Goal: Task Accomplishment & Management: Use online tool/utility

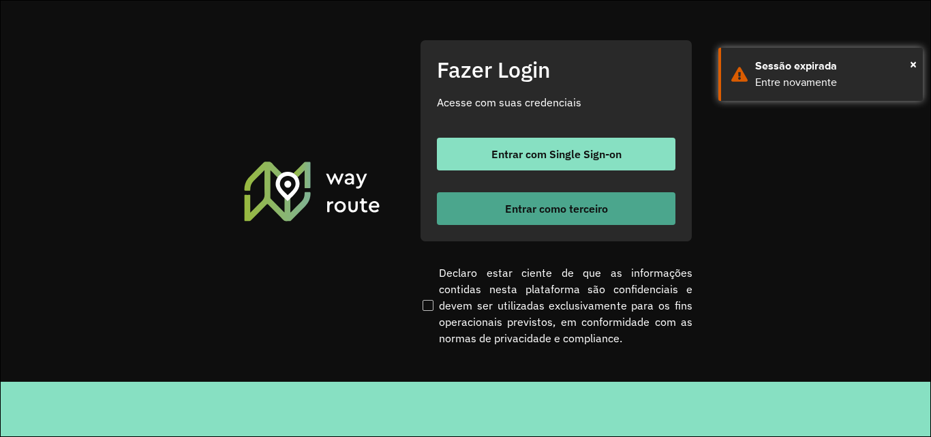
click at [616, 214] on button "Entrar como terceiro" at bounding box center [556, 208] width 239 height 33
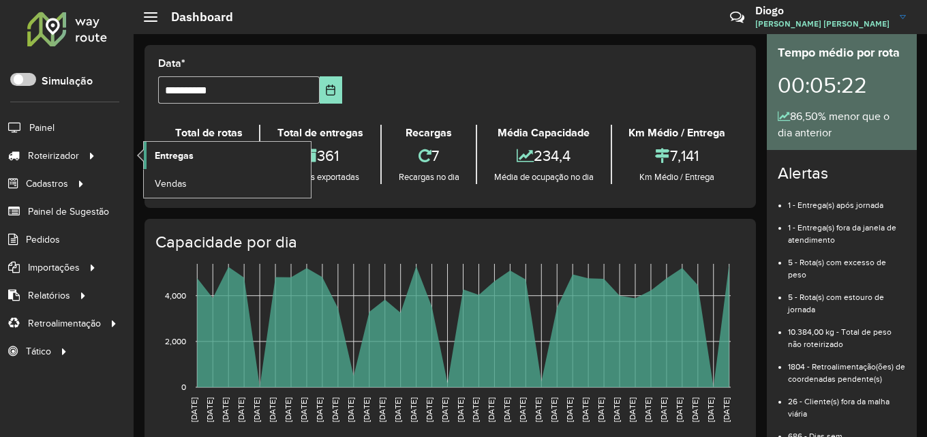
click at [200, 162] on link "Entregas" at bounding box center [227, 155] width 167 height 27
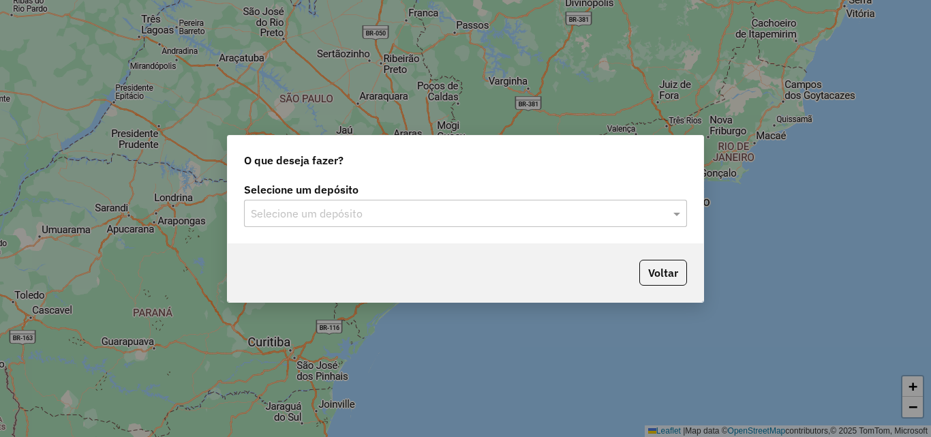
click at [653, 211] on input "text" at bounding box center [452, 214] width 402 height 16
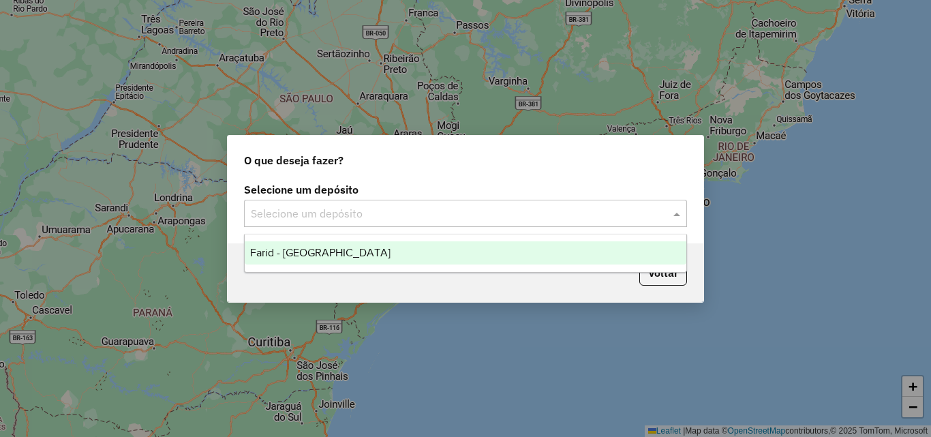
click at [464, 253] on div "Farid - [GEOGRAPHIC_DATA]" at bounding box center [466, 252] width 442 height 23
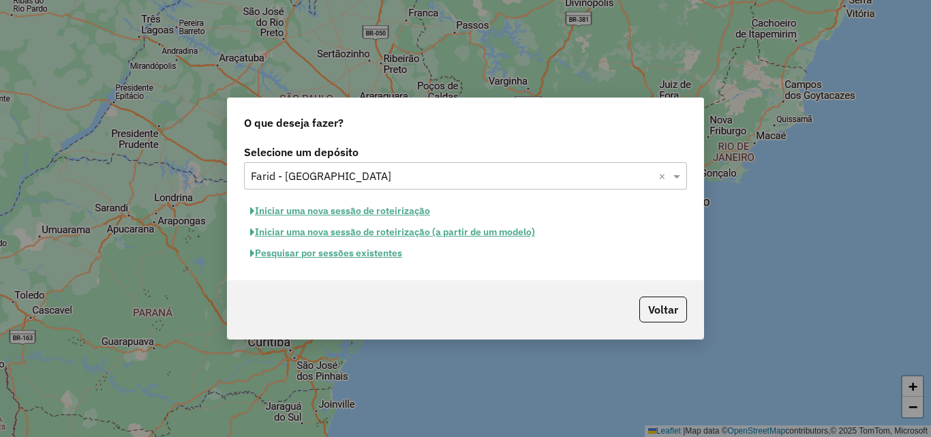
click at [368, 252] on button "Pesquisar por sessões existentes" at bounding box center [326, 253] width 164 height 21
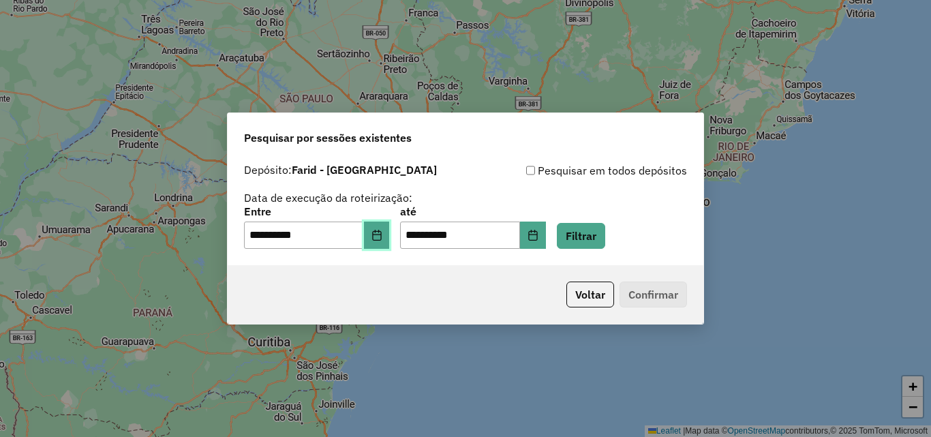
click at [379, 237] on button "Choose Date" at bounding box center [377, 235] width 26 height 27
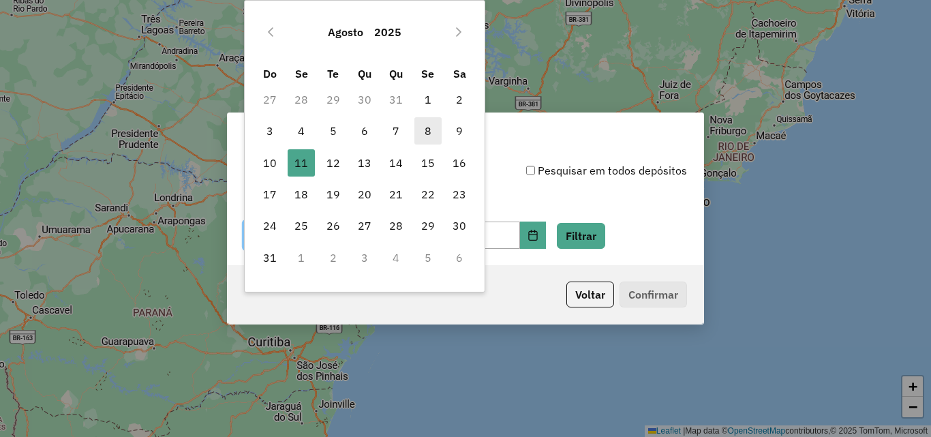
click at [431, 135] on span "8" at bounding box center [428, 130] width 27 height 27
type input "**********"
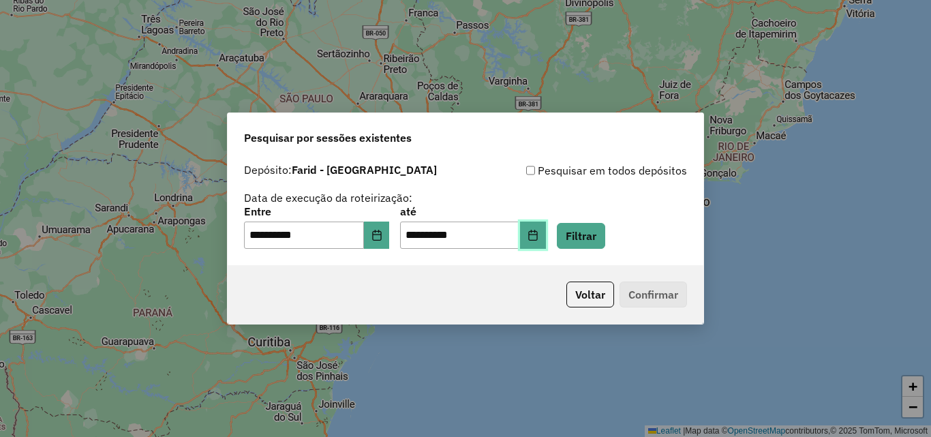
click at [546, 243] on button "Choose Date" at bounding box center [533, 235] width 26 height 27
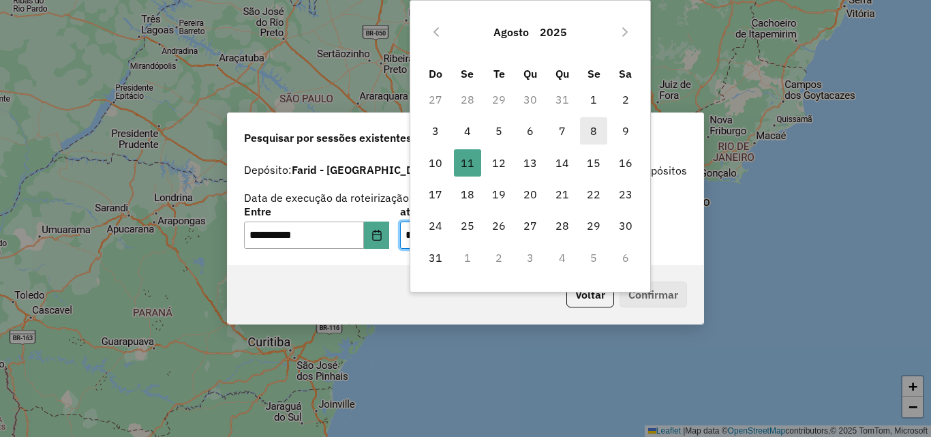
click at [593, 138] on span "8" at bounding box center [593, 130] width 27 height 27
type input "**********"
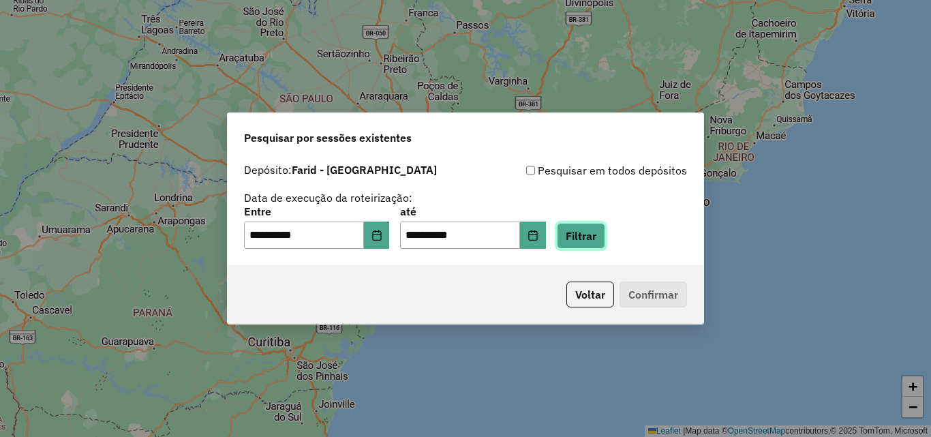
click at [595, 235] on button "Filtrar" at bounding box center [581, 236] width 48 height 26
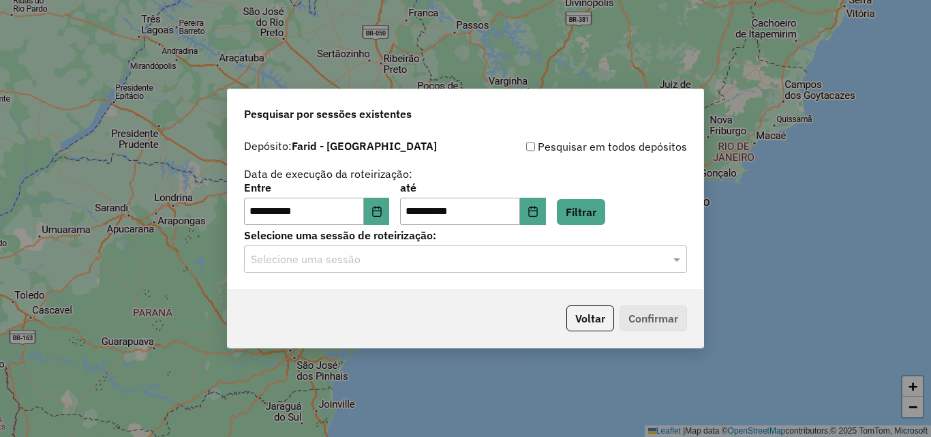
click at [627, 252] on input "text" at bounding box center [452, 260] width 402 height 16
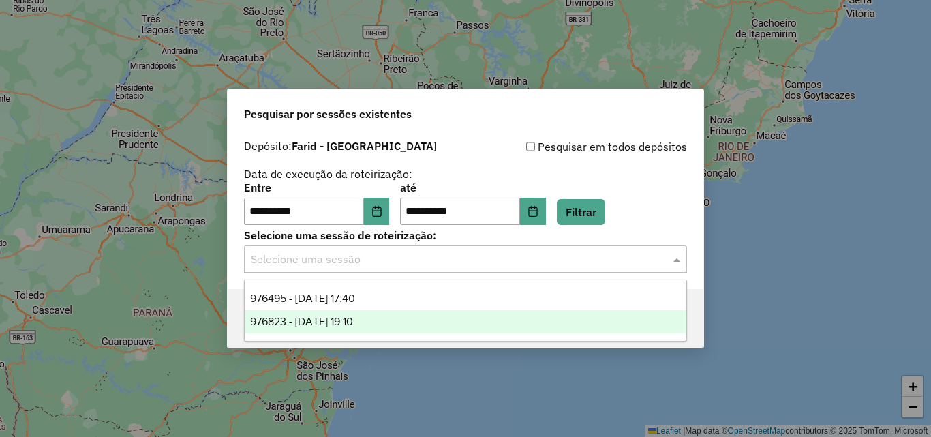
click at [498, 331] on div "976823 - 08/08/2025 19:10" at bounding box center [466, 321] width 442 height 23
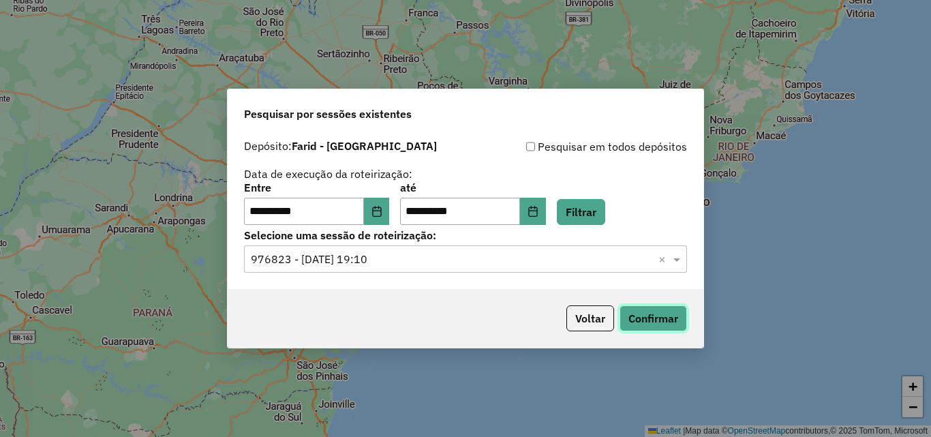
click at [634, 318] on button "Confirmar" at bounding box center [654, 318] width 68 height 26
click at [588, 210] on button "Filtrar" at bounding box center [581, 212] width 48 height 26
click at [382, 206] on icon "Choose Date" at bounding box center [377, 211] width 11 height 11
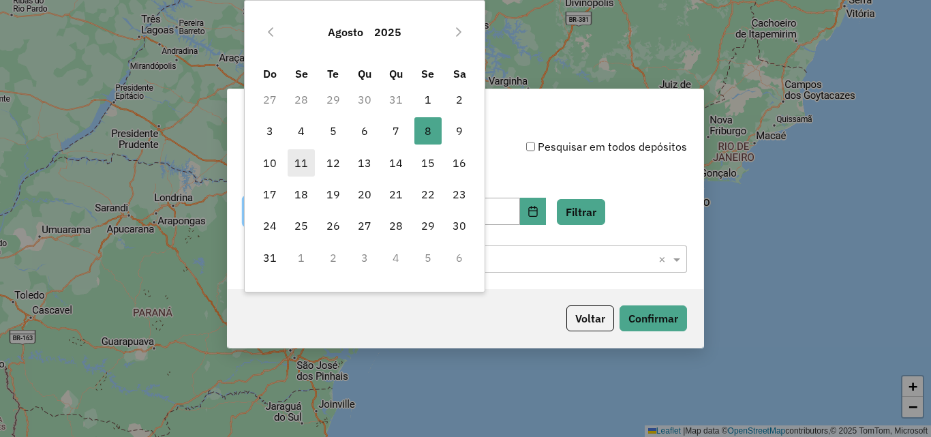
click at [300, 167] on span "11" at bounding box center [301, 162] width 27 height 27
type input "**********"
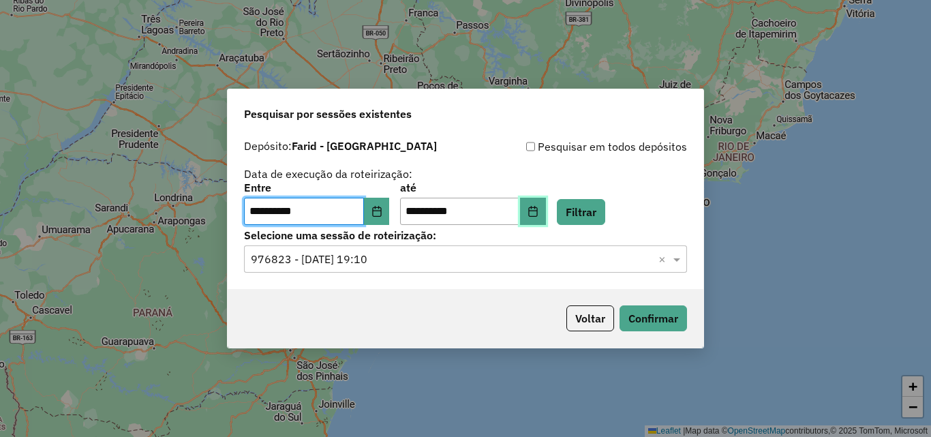
click at [546, 202] on button "Choose Date" at bounding box center [533, 211] width 26 height 27
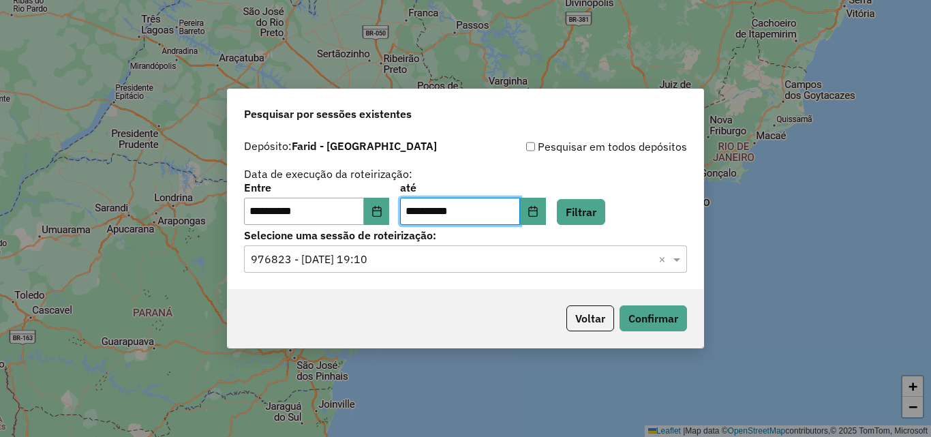
click at [372, 153] on strong "Farid - [GEOGRAPHIC_DATA]" at bounding box center [364, 146] width 145 height 14
click at [601, 210] on button "Filtrar" at bounding box center [581, 212] width 48 height 26
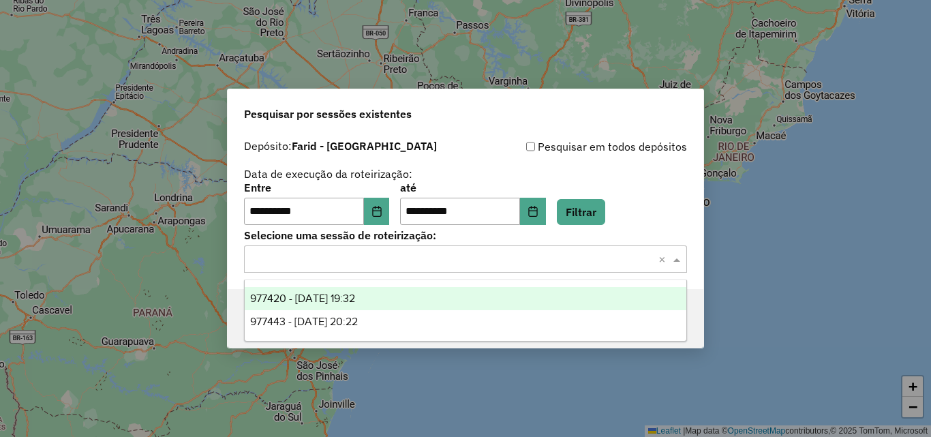
click at [670, 260] on span at bounding box center [678, 259] width 17 height 16
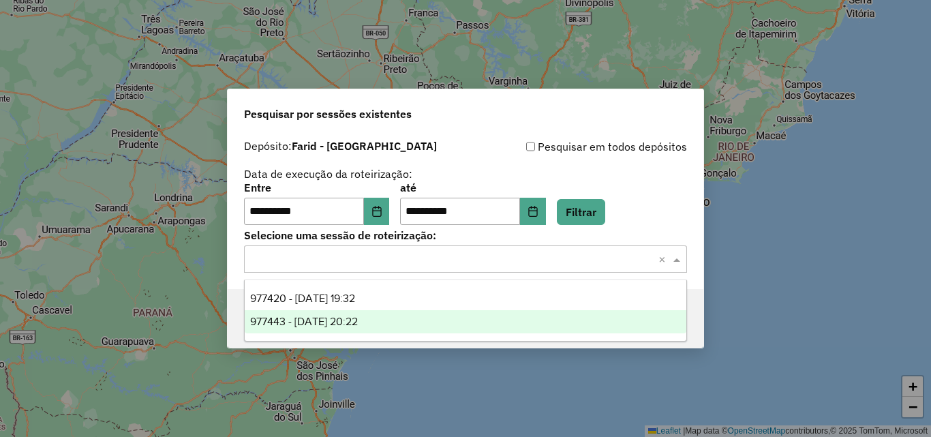
click at [464, 322] on div "977443 - 11/08/2025 20:22" at bounding box center [466, 321] width 442 height 23
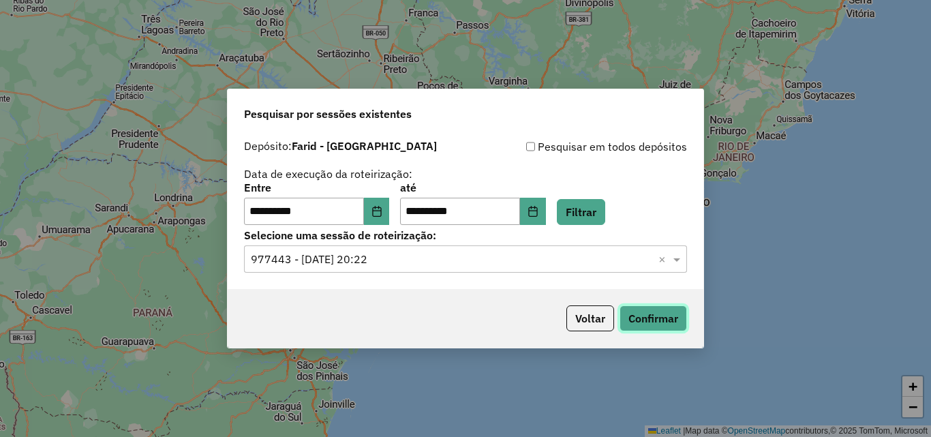
click at [632, 310] on button "Confirmar" at bounding box center [654, 318] width 68 height 26
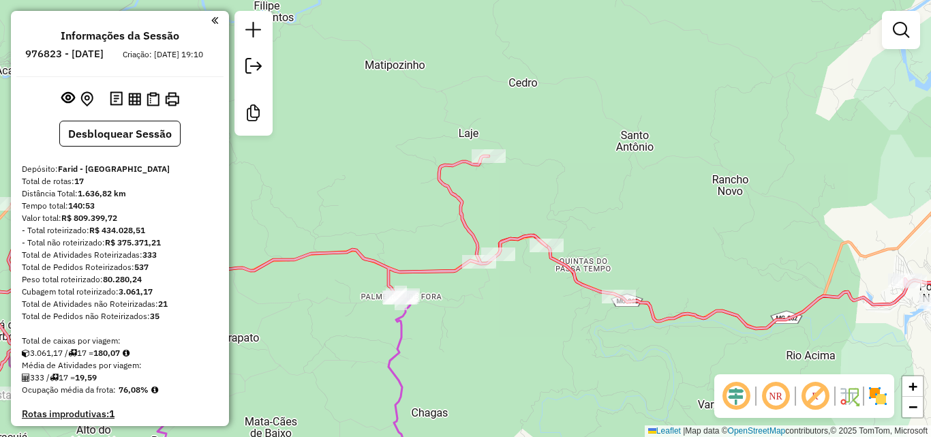
drag, startPoint x: 471, startPoint y: 228, endPoint x: 441, endPoint y: 338, distance: 114.7
click at [441, 338] on div "Janela de atendimento Grade de atendimento Capacidade Transportadoras Veículos …" at bounding box center [465, 218] width 931 height 437
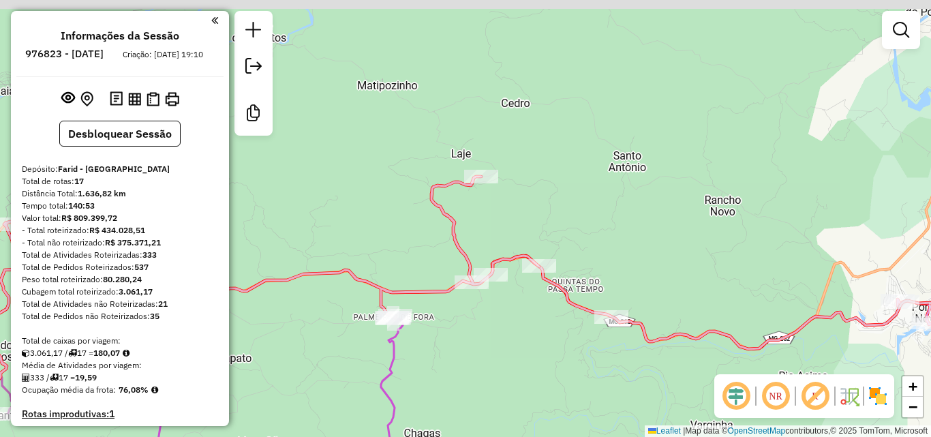
drag, startPoint x: 357, startPoint y: 183, endPoint x: 297, endPoint y: 230, distance: 76.8
click at [318, 229] on div "Janela de atendimento Grade de atendimento Capacidade Transportadoras Veículos …" at bounding box center [465, 218] width 931 height 437
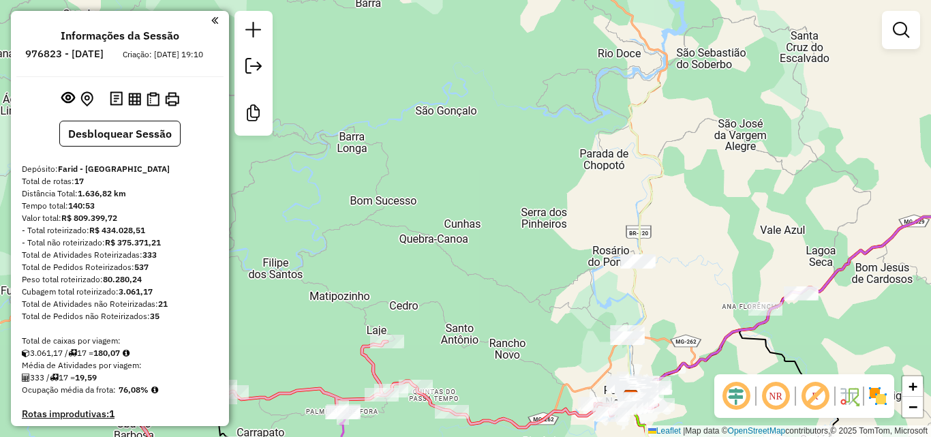
drag, startPoint x: 520, startPoint y: 221, endPoint x: 473, endPoint y: 351, distance: 138.7
click at [468, 351] on div "Janela de atendimento Grade de atendimento Capacidade Transportadoras Veículos …" at bounding box center [465, 218] width 931 height 437
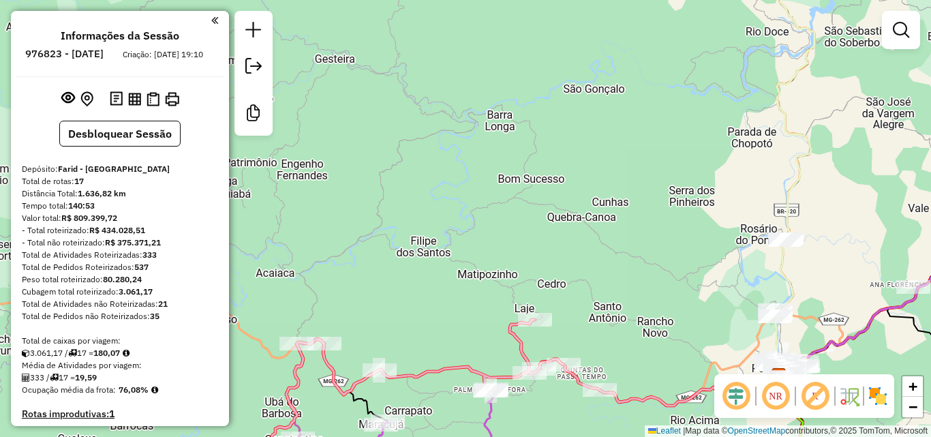
drag, startPoint x: 529, startPoint y: 299, endPoint x: 634, endPoint y: 271, distance: 108.2
click at [634, 271] on div "Janela de atendimento Grade de atendimento Capacidade Transportadoras Veículos …" at bounding box center [465, 218] width 931 height 437
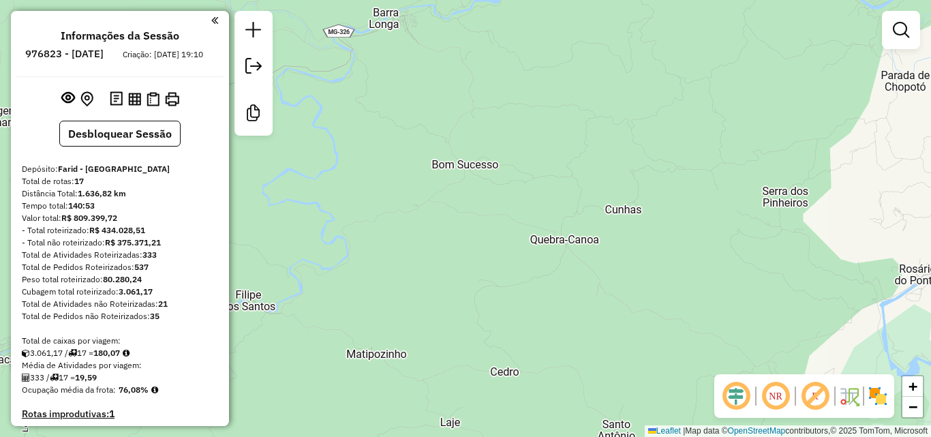
drag, startPoint x: 621, startPoint y: 222, endPoint x: 620, endPoint y: 243, distance: 21.2
click at [620, 243] on div "Janela de atendimento Grade de atendimento Capacidade Transportadoras Veículos …" at bounding box center [465, 218] width 931 height 437
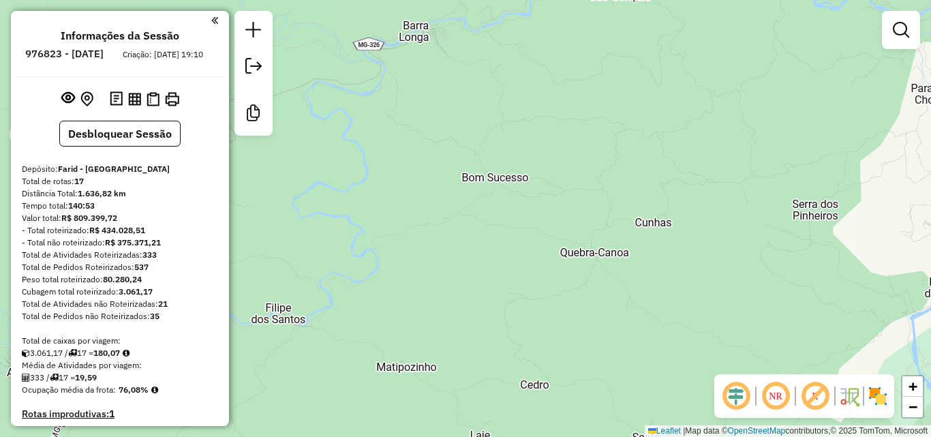
drag, startPoint x: 620, startPoint y: 243, endPoint x: 641, endPoint y: 256, distance: 24.8
click at [644, 256] on div "Janela de atendimento Grade de atendimento Capacidade Transportadoras Veículos …" at bounding box center [465, 218] width 931 height 437
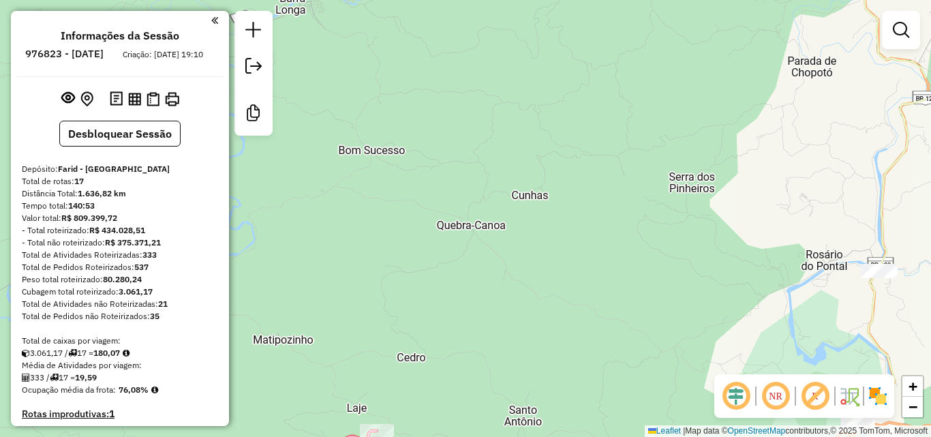
drag, startPoint x: 601, startPoint y: 275, endPoint x: 487, endPoint y: 236, distance: 121.0
click at [494, 241] on div "Janela de atendimento Grade de atendimento Capacidade Transportadoras Veículos …" at bounding box center [465, 218] width 931 height 437
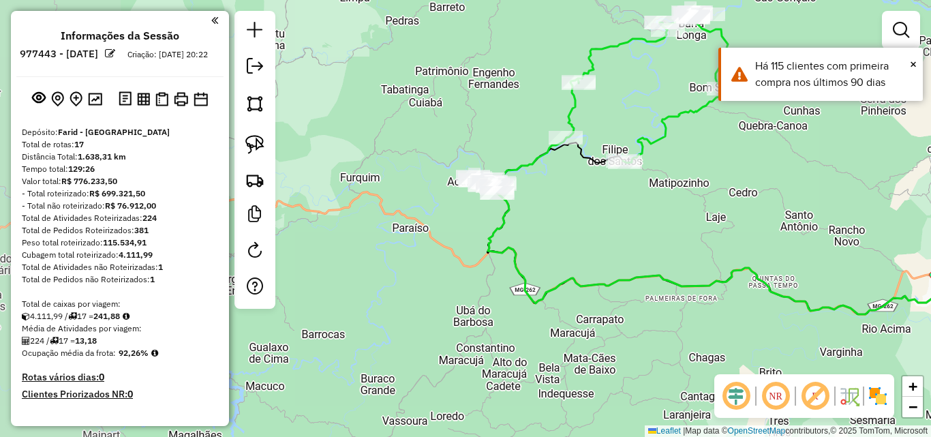
drag, startPoint x: 374, startPoint y: 203, endPoint x: 601, endPoint y: 218, distance: 228.2
click at [601, 218] on div "Janela de atendimento Grade de atendimento Capacidade Transportadoras Veículos …" at bounding box center [465, 218] width 931 height 437
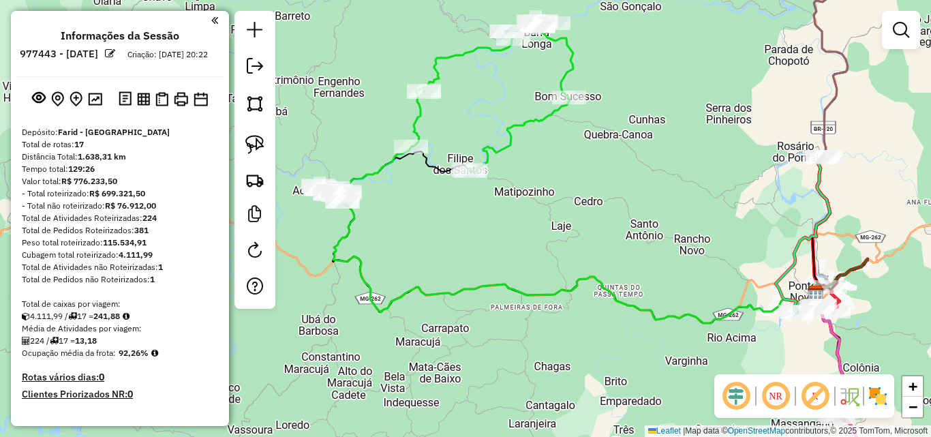
drag, startPoint x: 627, startPoint y: 224, endPoint x: 498, endPoint y: 232, distance: 128.4
click at [498, 232] on div "Janela de atendimento Grade de atendimento Capacidade Transportadoras Veículos …" at bounding box center [465, 218] width 931 height 437
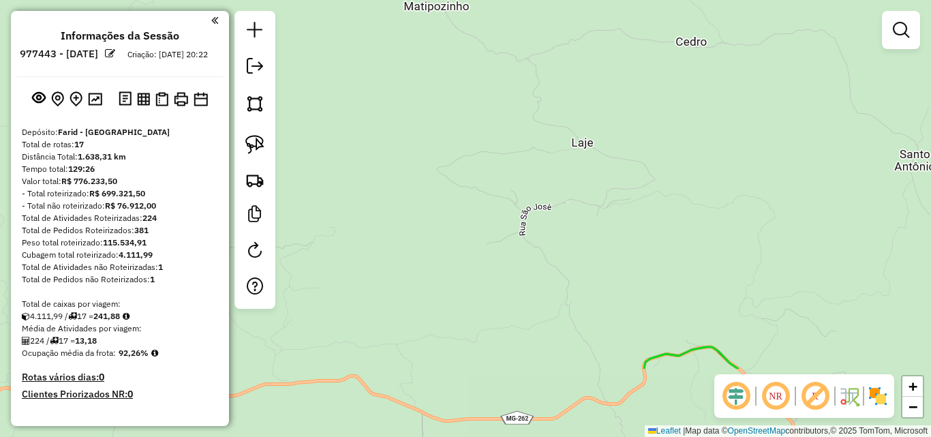
drag, startPoint x: 669, startPoint y: 272, endPoint x: 647, endPoint y: 160, distance: 113.9
click at [647, 160] on div "Janela de atendimento Grade de atendimento Capacidade Transportadoras Veículos …" at bounding box center [465, 218] width 931 height 437
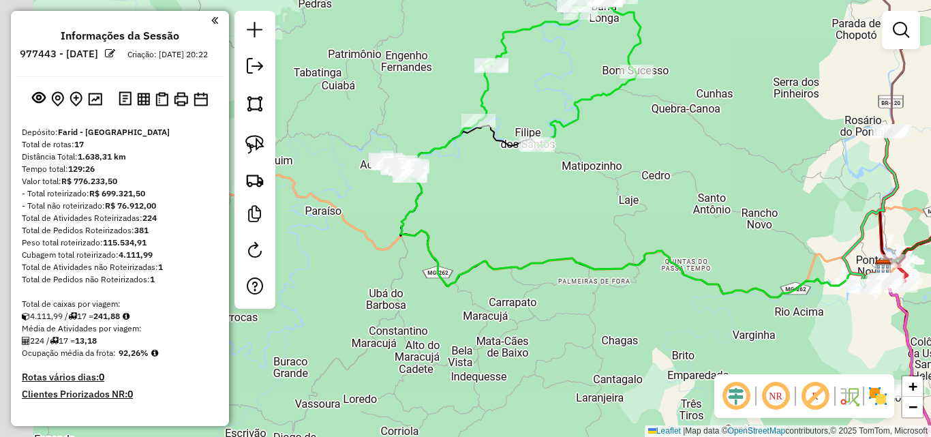
drag, startPoint x: 526, startPoint y: 220, endPoint x: 608, endPoint y: 217, distance: 81.2
click at [608, 217] on div "Janela de atendimento Grade de atendimento Capacidade Transportadoras Veículos …" at bounding box center [465, 218] width 931 height 437
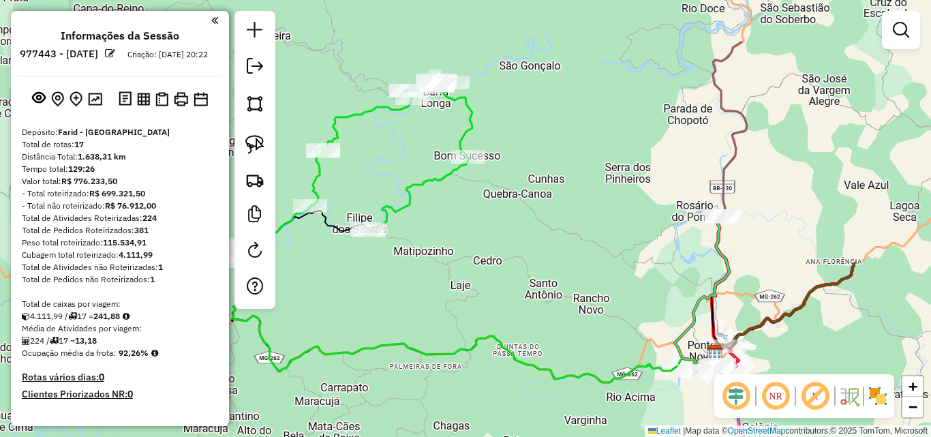
drag, startPoint x: 630, startPoint y: 192, endPoint x: 462, endPoint y: 275, distance: 187.9
click at [462, 275] on div "Janela de atendimento Grade de atendimento Capacidade Transportadoras Veículos …" at bounding box center [465, 218] width 931 height 437
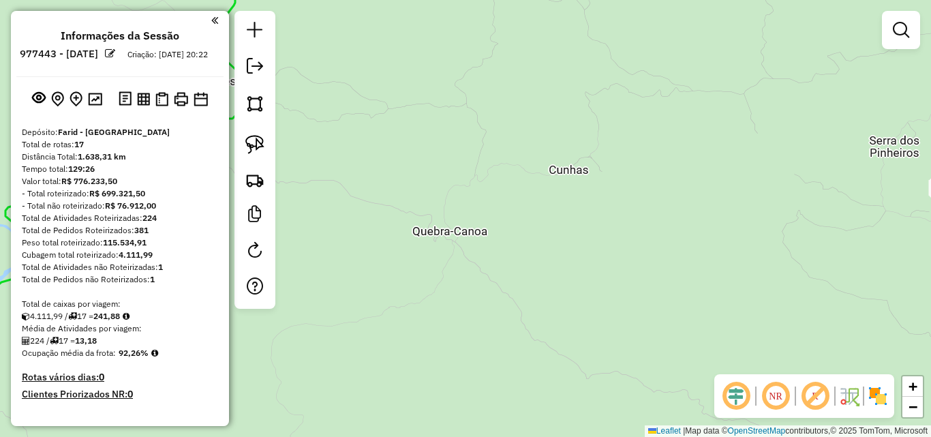
drag, startPoint x: 550, startPoint y: 181, endPoint x: 21, endPoint y: 222, distance: 530.1
click at [550, 196] on div "Janela de atendimento Grade de atendimento Capacidade Transportadoras Veículos …" at bounding box center [465, 218] width 931 height 437
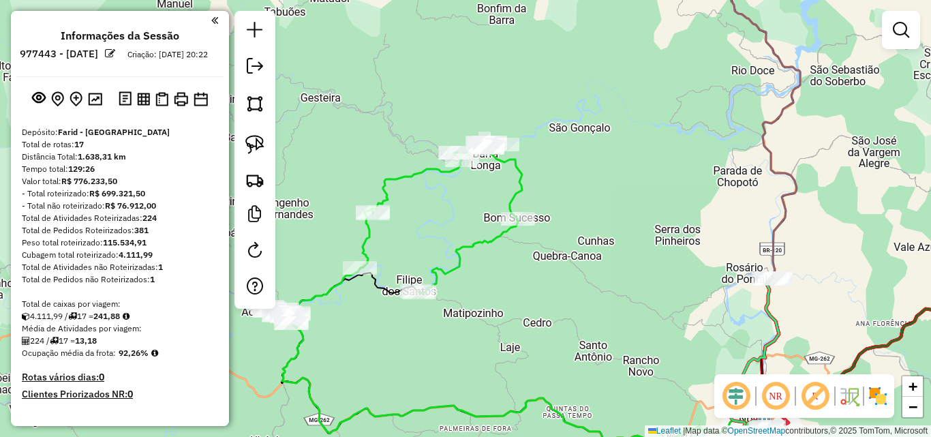
drag, startPoint x: 496, startPoint y: 303, endPoint x: 565, endPoint y: 282, distance: 71.8
click at [565, 282] on div "Janela de atendimento Grade de atendimento Capacidade Transportadoras Veículos …" at bounding box center [465, 218] width 931 height 437
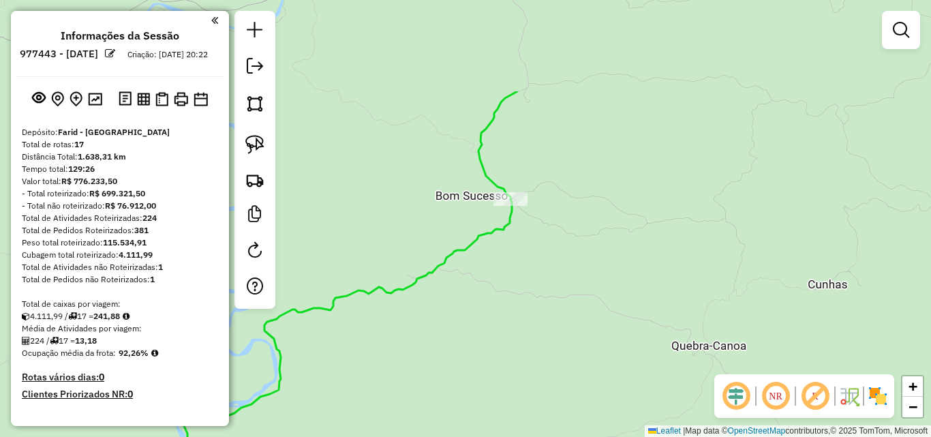
drag, startPoint x: 466, startPoint y: 155, endPoint x: 511, endPoint y: 290, distance: 142.3
click at [511, 290] on div "Janela de atendimento Grade de atendimento Capacidade Transportadoras Veículos …" at bounding box center [465, 218] width 931 height 437
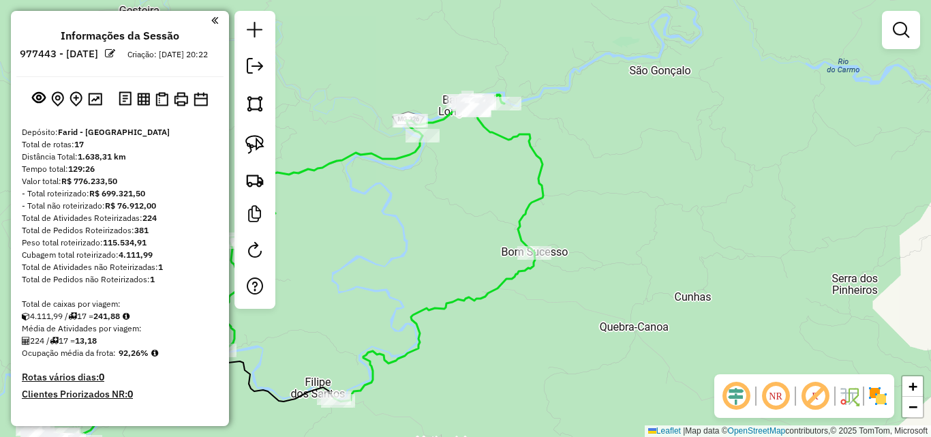
drag, startPoint x: 511, startPoint y: 290, endPoint x: 535, endPoint y: 299, distance: 25.5
click at [535, 299] on div "Janela de atendimento Grade de atendimento Capacidade Transportadoras Veículos …" at bounding box center [465, 218] width 931 height 437
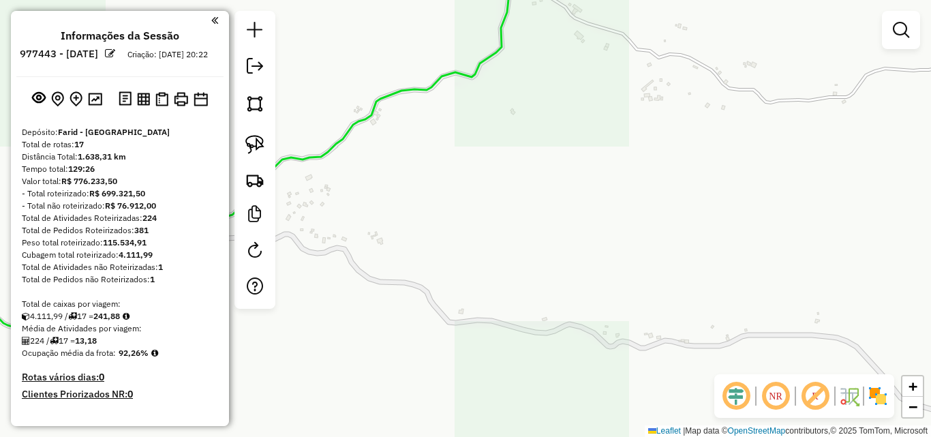
drag, startPoint x: 668, startPoint y: 241, endPoint x: 407, endPoint y: 263, distance: 262.0
click at [407, 263] on div "Janela de atendimento Grade de atendimento Capacidade Transportadoras Veículos …" at bounding box center [465, 218] width 931 height 437
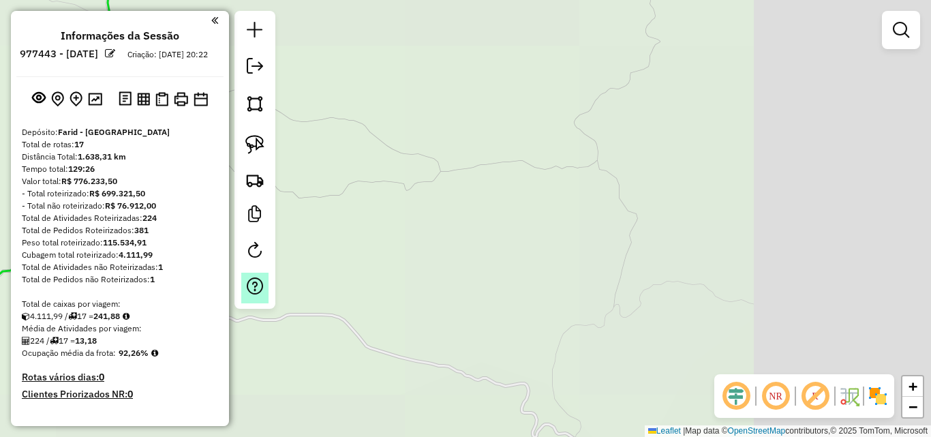
drag, startPoint x: 627, startPoint y: 252, endPoint x: 259, endPoint y: 283, distance: 368.9
click at [259, 283] on hb-router-mapa "Informações da Sessão 977443 - [DATE] Criação: [DATE] 20:22 Depósito: Farid - […" at bounding box center [465, 218] width 931 height 437
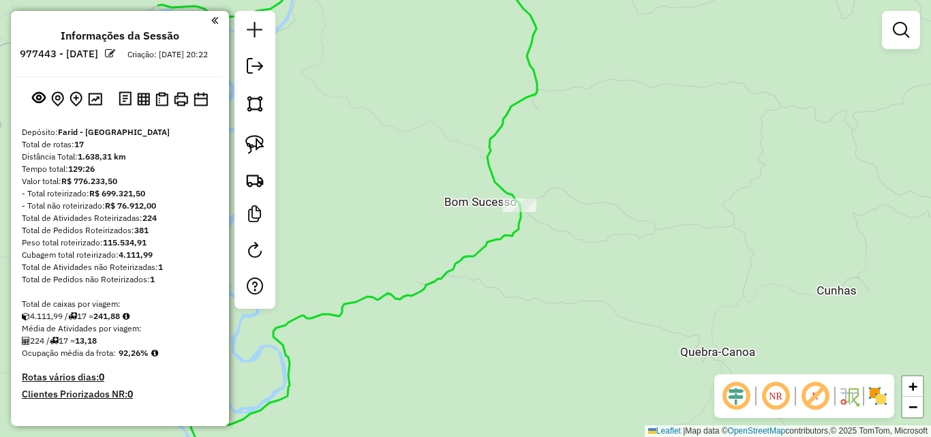
drag, startPoint x: 413, startPoint y: 275, endPoint x: 664, endPoint y: 274, distance: 250.9
click at [664, 274] on div "Janela de atendimento Grade de atendimento Capacidade Transportadoras Veículos …" at bounding box center [465, 218] width 931 height 437
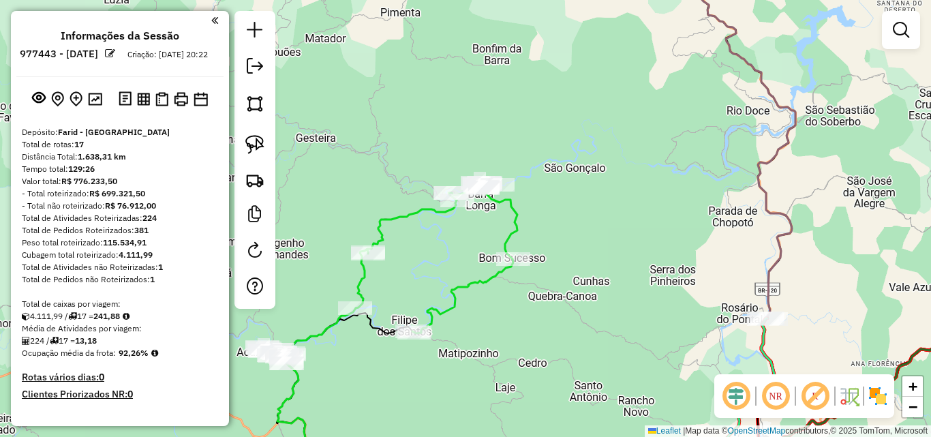
drag, startPoint x: 477, startPoint y: 320, endPoint x: 562, endPoint y: 280, distance: 94.0
click at [511, 306] on div "Janela de atendimento Grade de atendimento Capacidade Transportadoras Veículos …" at bounding box center [465, 218] width 931 height 437
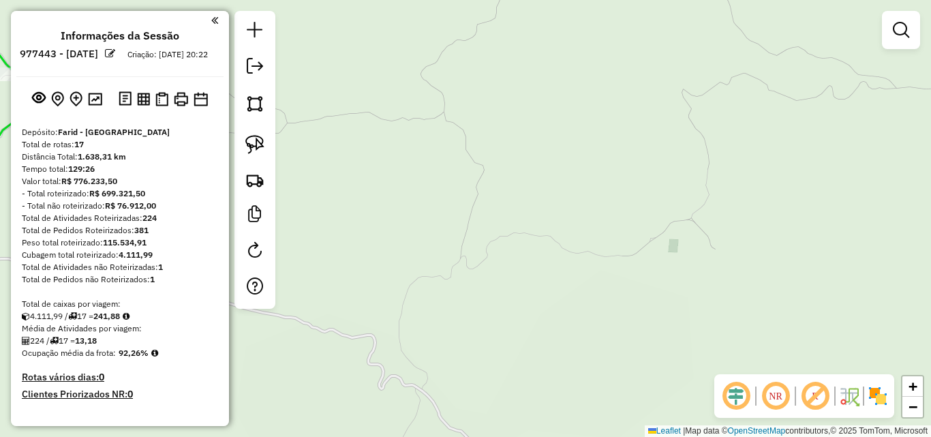
drag, startPoint x: 661, startPoint y: 254, endPoint x: 606, endPoint y: 277, distance: 59.0
click at [606, 277] on div "Janela de atendimento Grade de atendimento Capacidade Transportadoras Veículos …" at bounding box center [465, 218] width 931 height 437
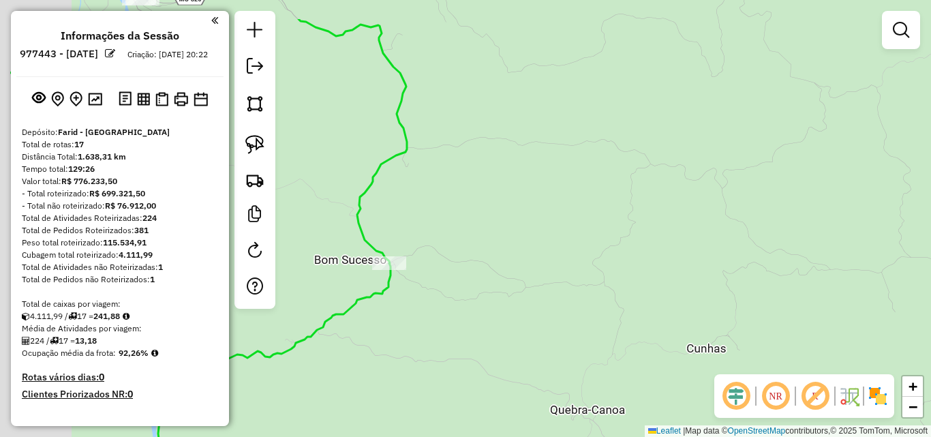
drag, startPoint x: 522, startPoint y: 250, endPoint x: 584, endPoint y: 272, distance: 66.0
click at [625, 308] on div "Janela de atendimento Grade de atendimento Capacidade Transportadoras Veículos …" at bounding box center [465, 218] width 931 height 437
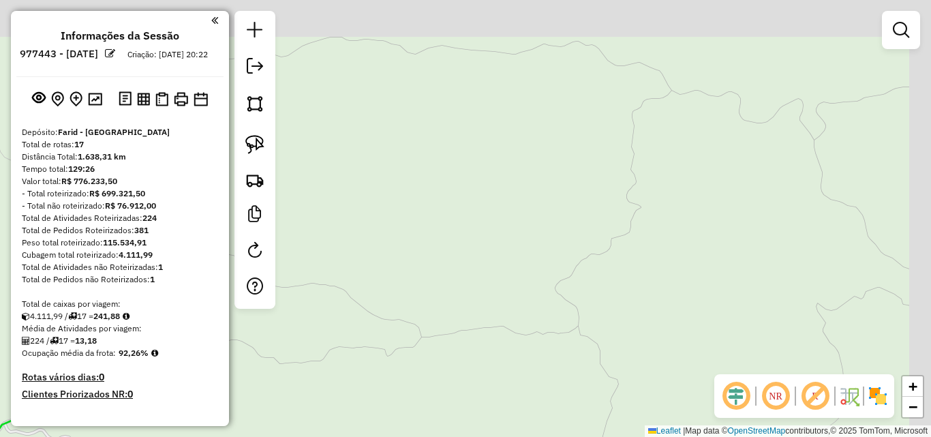
drag, startPoint x: 629, startPoint y: 237, endPoint x: 539, endPoint y: 383, distance: 172.0
click at [539, 383] on div "Janela de atendimento Grade de atendimento Capacidade Transportadoras Veículos …" at bounding box center [465, 218] width 931 height 437
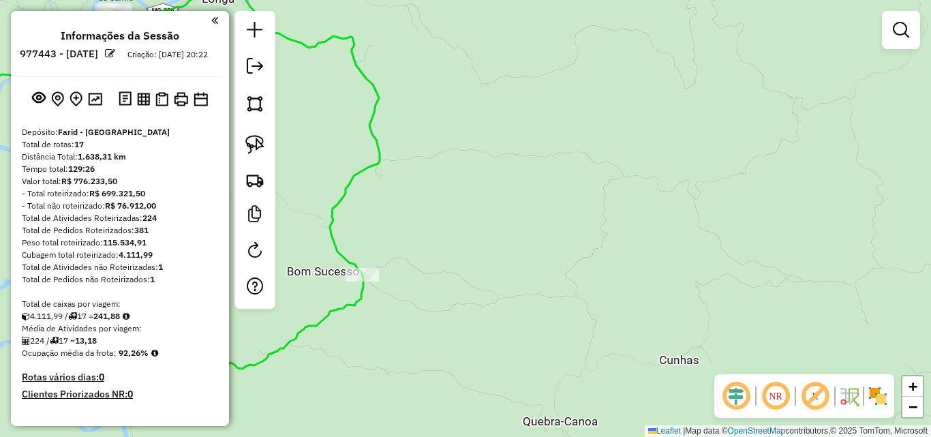
drag, startPoint x: 545, startPoint y: 352, endPoint x: 599, endPoint y: 254, distance: 112.0
click at [599, 254] on div "Janela de atendimento Grade de atendimento Capacidade Transportadoras Veículos …" at bounding box center [465, 218] width 931 height 437
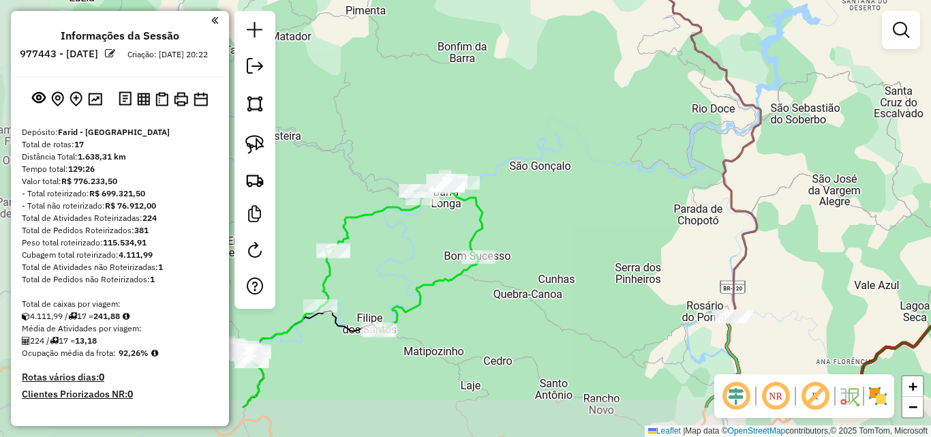
drag, startPoint x: 382, startPoint y: 348, endPoint x: 497, endPoint y: 274, distance: 137.1
click at [497, 274] on div "Janela de atendimento Grade de atendimento Capacidade Transportadoras Veículos …" at bounding box center [465, 218] width 931 height 437
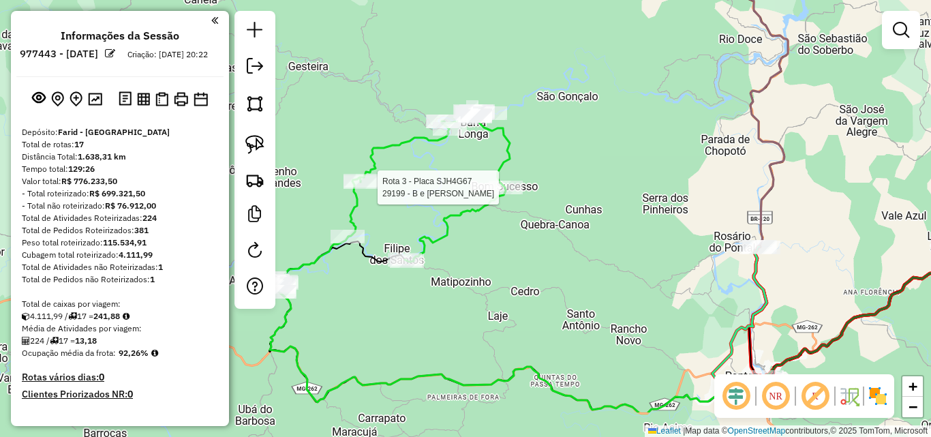
drag, startPoint x: 344, startPoint y: 378, endPoint x: 353, endPoint y: 313, distance: 66.0
click at [353, 313] on div "Rota 3 - Placa SJH4G67 29199 - B e [PERSON_NAME] de atendimento Grade de atendi…" at bounding box center [465, 218] width 931 height 437
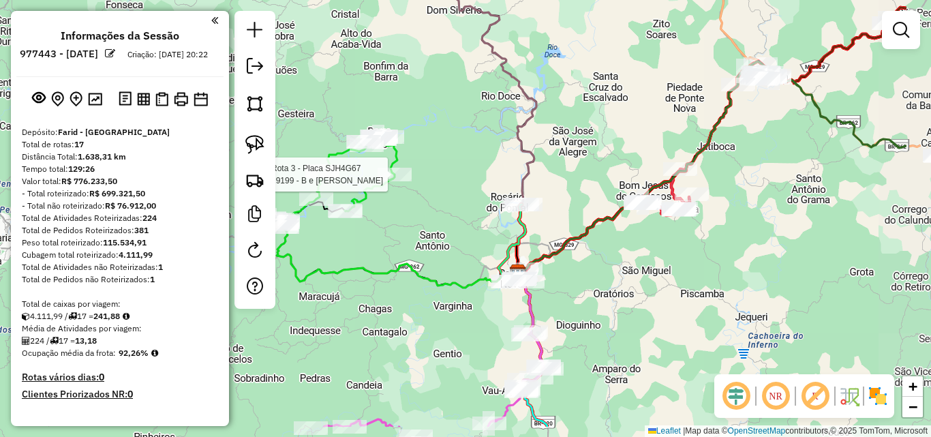
drag, startPoint x: 561, startPoint y: 274, endPoint x: 419, endPoint y: 219, distance: 152.2
click at [434, 218] on div "Rota 3 - Placa SJH4G67 29199 - B e [PERSON_NAME] de atendimento Grade de atendi…" at bounding box center [465, 218] width 931 height 437
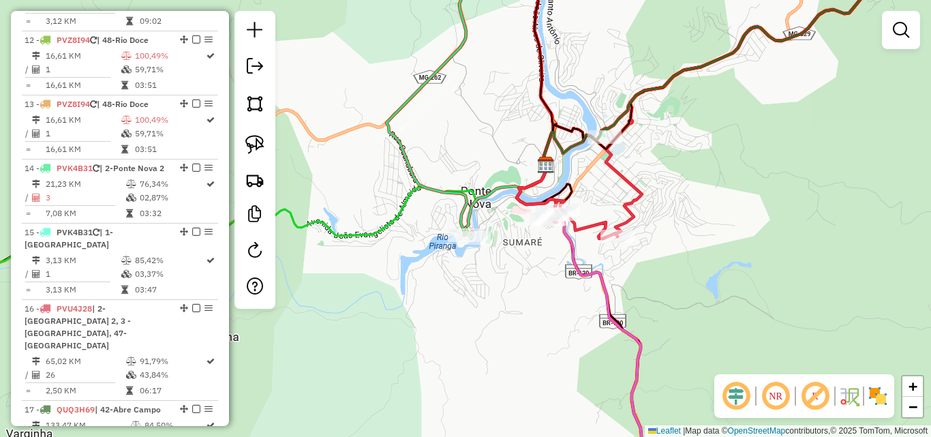
scroll to position [1296, 0]
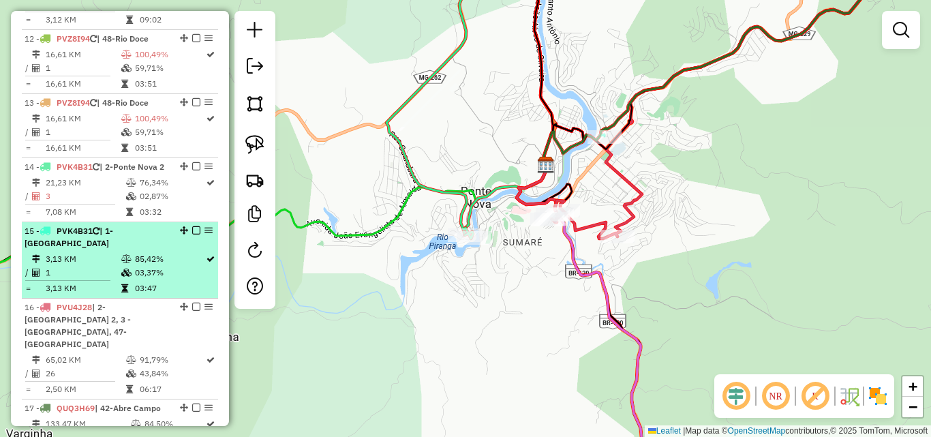
click at [97, 252] on td "3,13 KM" at bounding box center [83, 259] width 76 height 14
select select "**********"
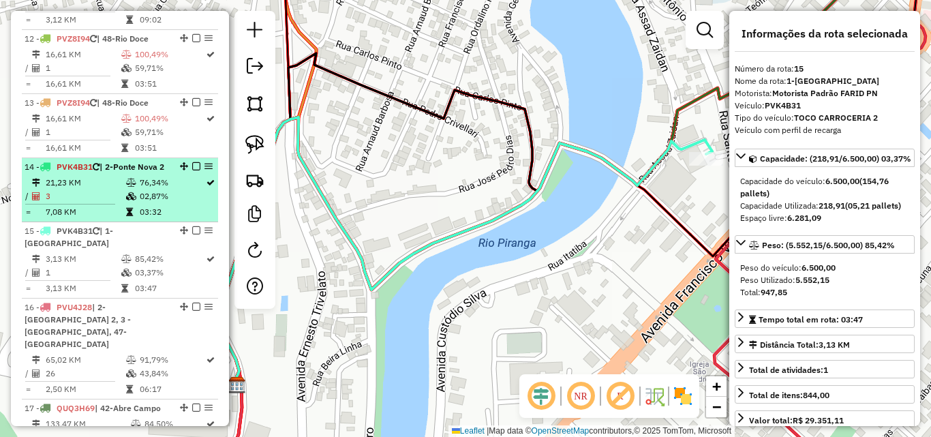
click at [163, 205] on td "03:32" at bounding box center [172, 212] width 66 height 14
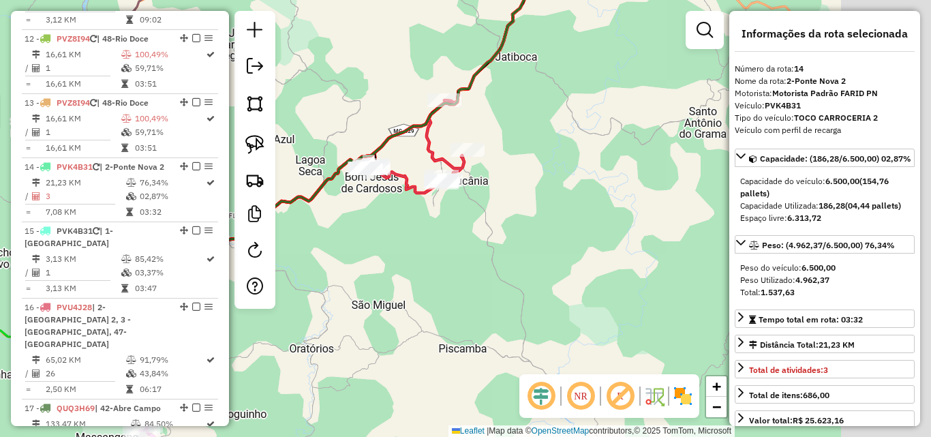
drag, startPoint x: 658, startPoint y: 271, endPoint x: 289, endPoint y: 269, distance: 368.9
click at [289, 269] on div "Rota 3 - Placa SJH4G67 29199 - B e [PERSON_NAME] de atendimento Grade de atendi…" at bounding box center [465, 218] width 931 height 437
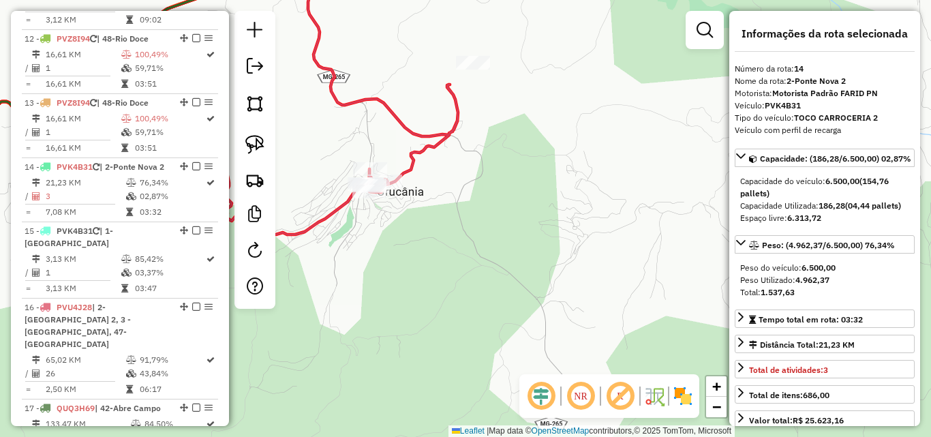
drag, startPoint x: 342, startPoint y: 254, endPoint x: 578, endPoint y: 246, distance: 236.7
click at [565, 246] on div "Rota 3 - Placa SJH4G67 29199 - B e [PERSON_NAME] de atendimento Grade de atendi…" at bounding box center [465, 218] width 931 height 437
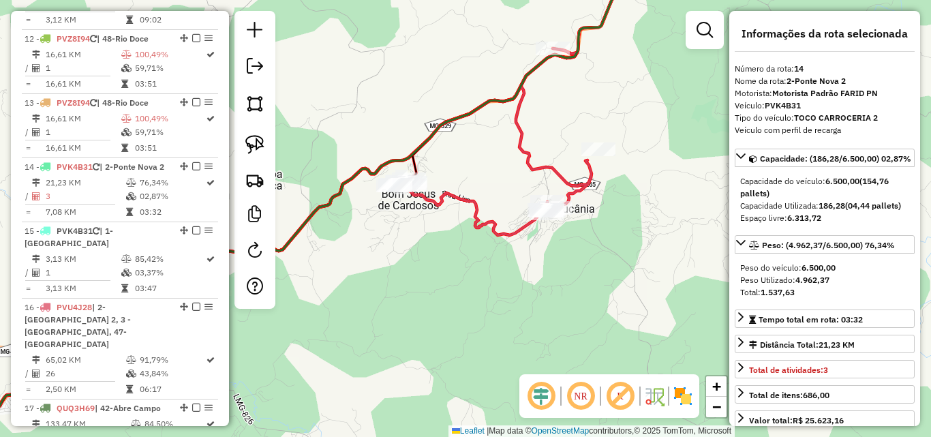
drag, startPoint x: 589, startPoint y: 256, endPoint x: 530, endPoint y: 258, distance: 59.3
click at [530, 258] on div "Rota 3 - Placa SJH4G67 29199 - B e [PERSON_NAME] de atendimento Grade de atendi…" at bounding box center [465, 218] width 931 height 437
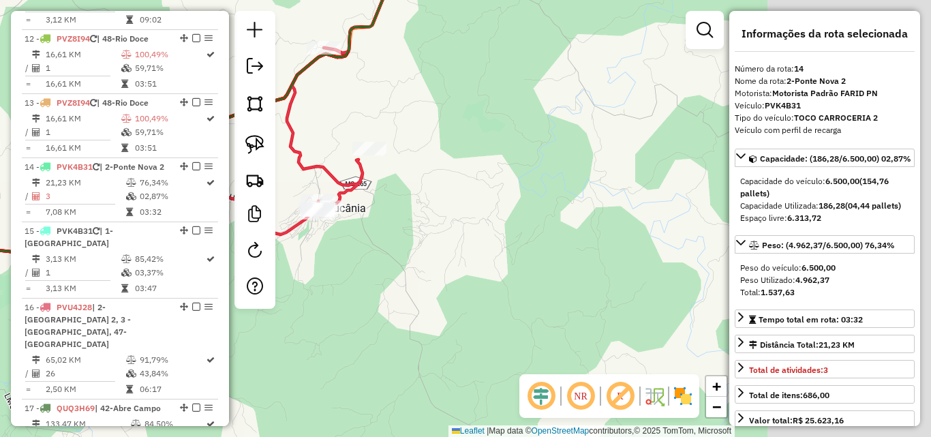
drag, startPoint x: 546, startPoint y: 271, endPoint x: 337, endPoint y: 268, distance: 208.7
click at [337, 268] on div "Rota 3 - Placa SJH4G67 29199 - B e [PERSON_NAME] de atendimento Grade de atendi…" at bounding box center [465, 218] width 931 height 437
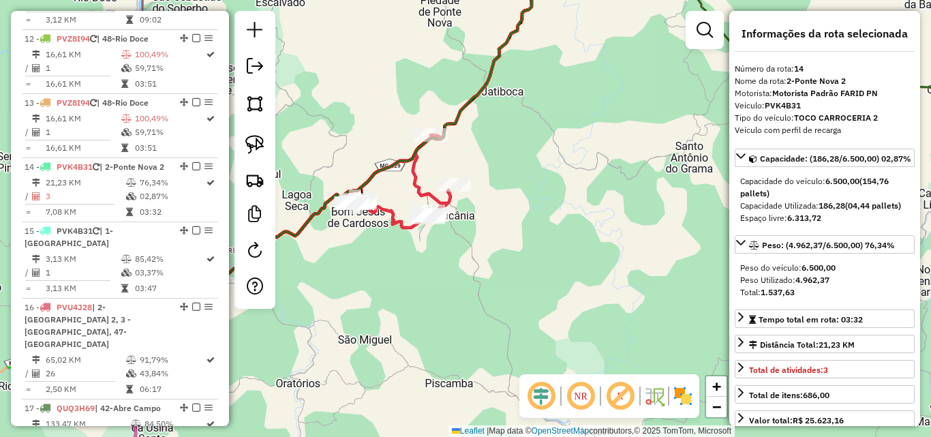
drag, startPoint x: 337, startPoint y: 268, endPoint x: 438, endPoint y: 245, distance: 103.6
click at [438, 245] on div "Rota 3 - Placa SJH4G67 29199 - B e [PERSON_NAME] de atendimento Grade de atendi…" at bounding box center [465, 218] width 931 height 437
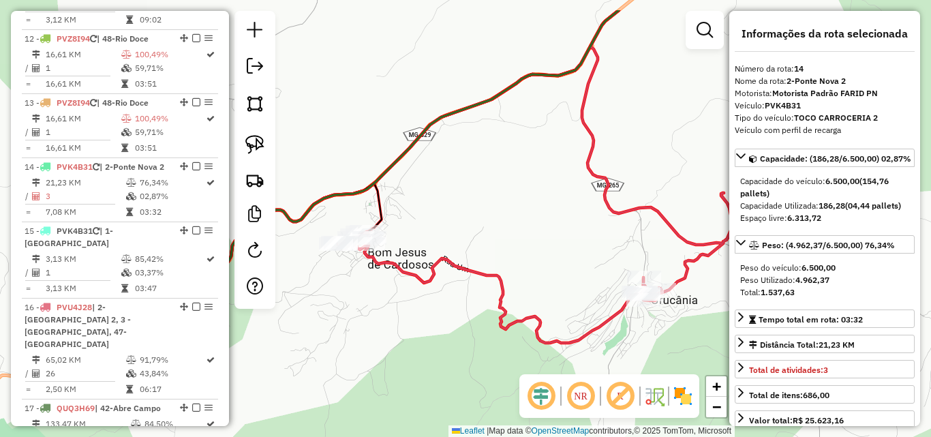
drag, startPoint x: 351, startPoint y: 233, endPoint x: 545, endPoint y: 286, distance: 201.0
click at [545, 286] on div "Rota 3 - Placa SJH4G67 29199 - B e [PERSON_NAME] de atendimento Grade de atendi…" at bounding box center [465, 218] width 931 height 437
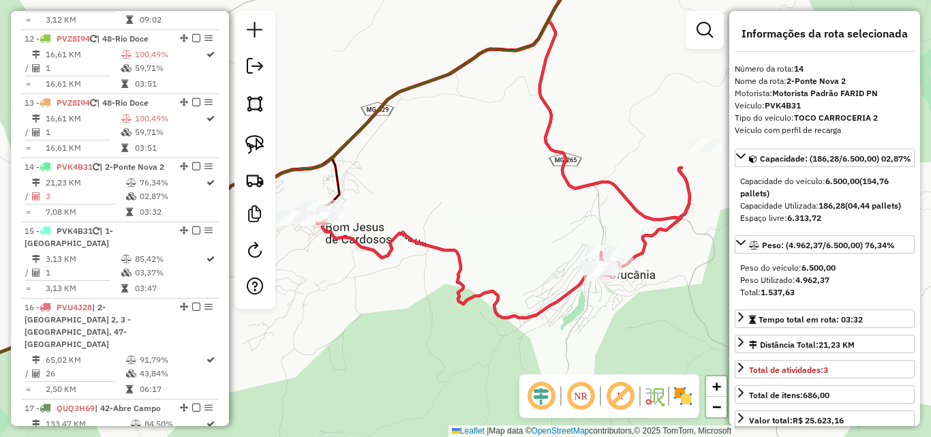
drag, startPoint x: 552, startPoint y: 282, endPoint x: 509, endPoint y: 257, distance: 49.2
click at [509, 257] on div "Rota 3 - Placa SJH4G67 29199 - B e [PERSON_NAME] de atendimento Grade de atendi…" at bounding box center [465, 218] width 931 height 437
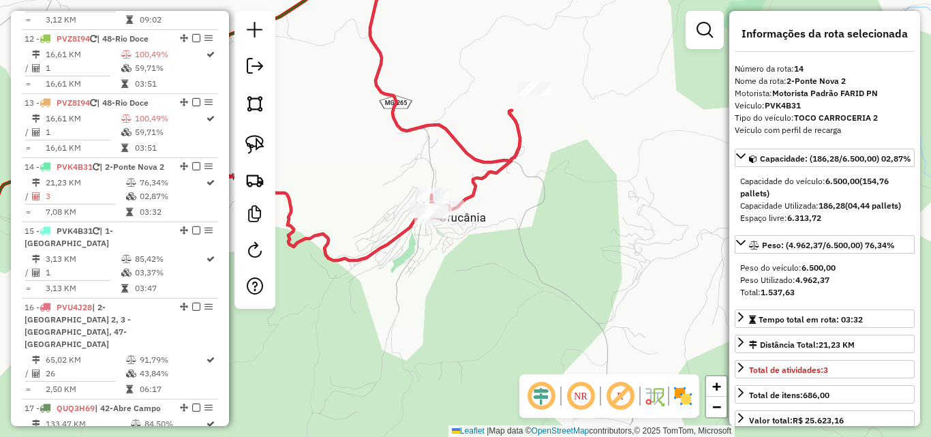
drag, startPoint x: 509, startPoint y: 257, endPoint x: 363, endPoint y: 207, distance: 154.8
click at [359, 206] on div "Rota 3 - Placa SJH4G67 29199 - B e [PERSON_NAME] de atendimento Grade de atendi…" at bounding box center [465, 218] width 931 height 437
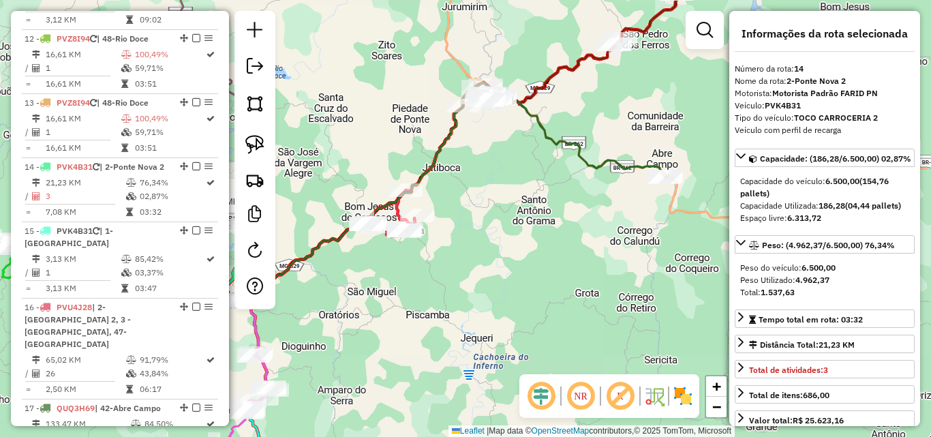
drag, startPoint x: 543, startPoint y: 274, endPoint x: 236, endPoint y: 211, distance: 314.0
click at [236, 211] on hb-router-mapa "Informações da Sessão 977443 - [DATE] Criação: [DATE] 20:22 Depósito: Farid - […" at bounding box center [465, 218] width 931 height 437
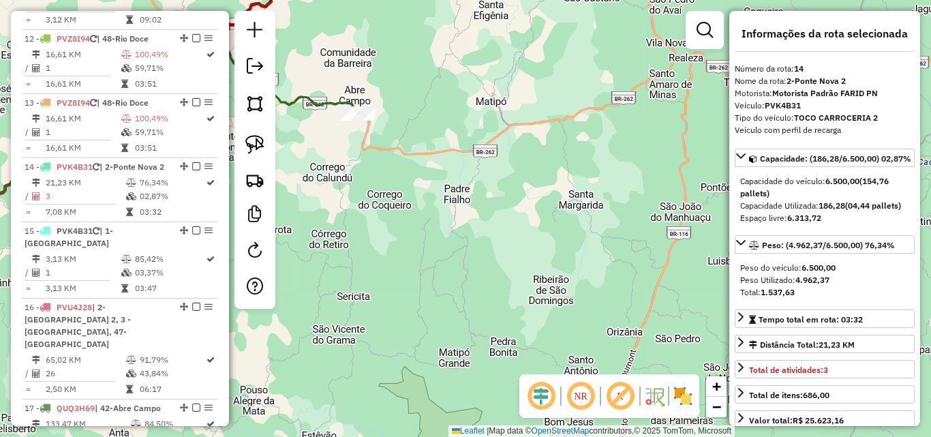
drag, startPoint x: 314, startPoint y: 191, endPoint x: 456, endPoint y: 264, distance: 160.1
click at [456, 264] on div "Rota 3 - Placa SJH4G67 29199 - B e [PERSON_NAME] de atendimento Grade de atendi…" at bounding box center [465, 218] width 931 height 437
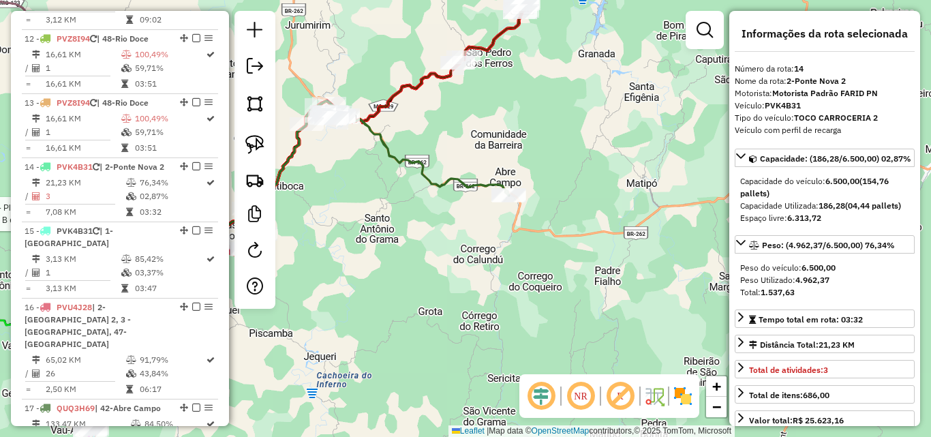
drag, startPoint x: 410, startPoint y: 210, endPoint x: 415, endPoint y: 218, distance: 9.5
click at [415, 218] on div "Rota 3 - Placa SJH4G67 29199 - B e [PERSON_NAME] de atendimento Grade de atendi…" at bounding box center [465, 218] width 931 height 437
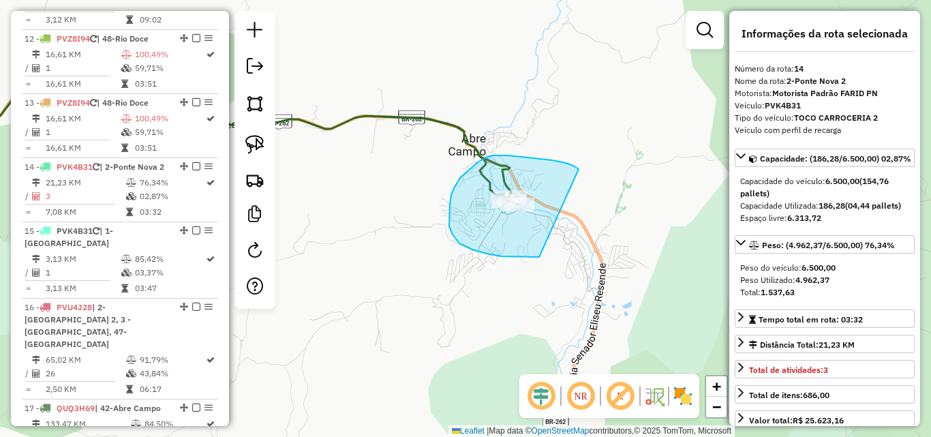
drag, startPoint x: 579, startPoint y: 169, endPoint x: 619, endPoint y: 257, distance: 96.7
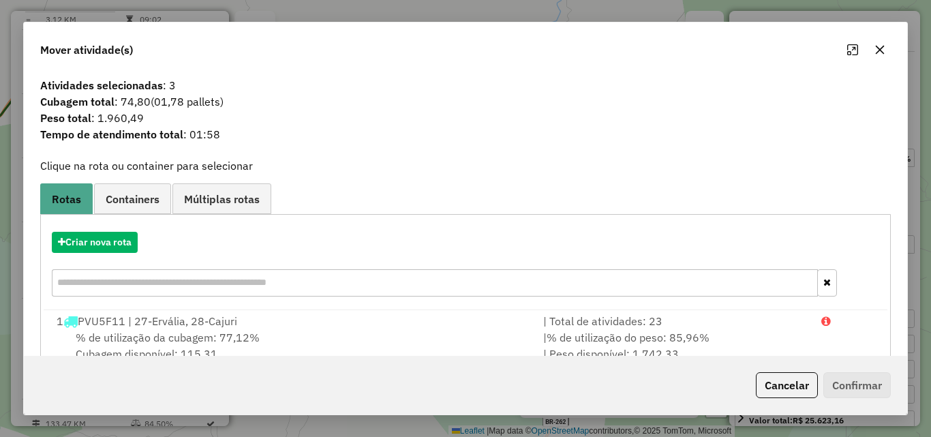
drag, startPoint x: 882, startPoint y: 48, endPoint x: 725, endPoint y: 91, distance: 163.3
click at [880, 50] on icon "button" at bounding box center [880, 50] width 9 height 9
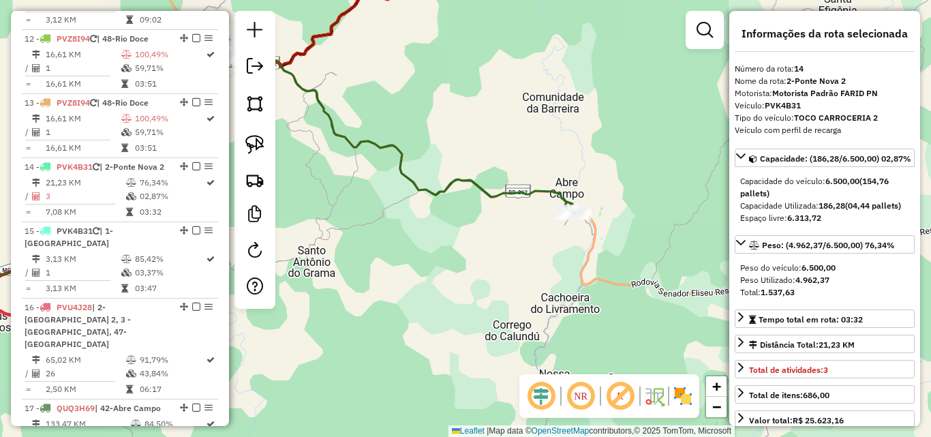
drag, startPoint x: 465, startPoint y: 203, endPoint x: 612, endPoint y: 228, distance: 149.3
click at [612, 228] on div "Rota 3 - Placa SJH4G67 29199 - B e [PERSON_NAME] de atendimento Grade de atendi…" at bounding box center [465, 218] width 931 height 437
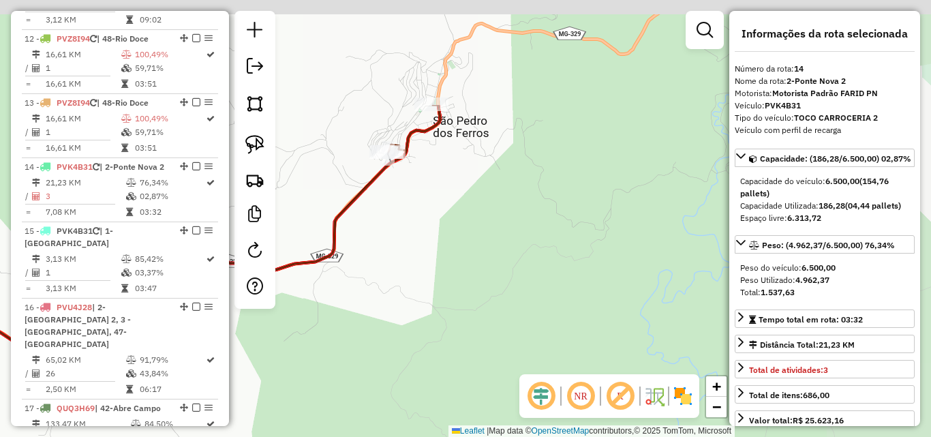
drag, startPoint x: 680, startPoint y: 93, endPoint x: 302, endPoint y: 241, distance: 406.0
click at [302, 241] on div "Rota 3 - Placa SJH4G67 29199 - B e [PERSON_NAME] de atendimento Grade de atendi…" at bounding box center [465, 218] width 931 height 437
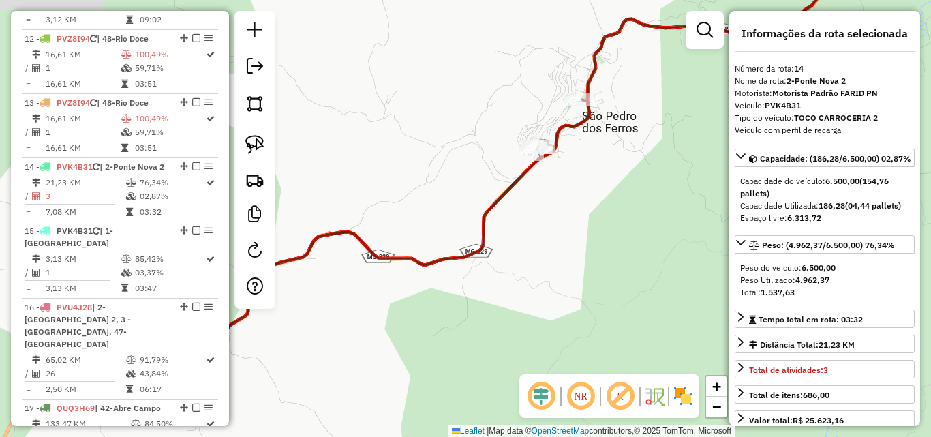
drag, startPoint x: 532, startPoint y: 242, endPoint x: 720, endPoint y: 134, distance: 217.2
click at [720, 136] on div "Rota 3 - Placa SJH4G67 29199 - B e [PERSON_NAME] de atendimento Grade de atendi…" at bounding box center [465, 218] width 931 height 437
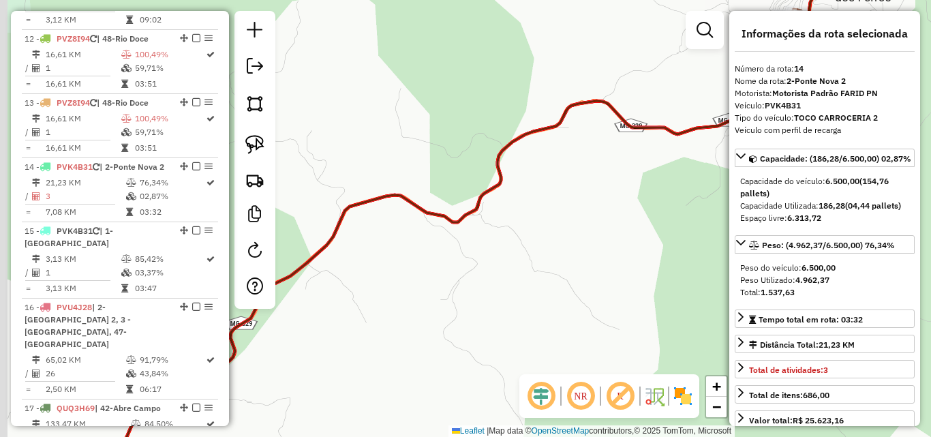
drag, startPoint x: 360, startPoint y: 301, endPoint x: 621, endPoint y: 177, distance: 289.5
click at [621, 177] on div "Rota 3 - Placa SJH4G67 29199 - B e [PERSON_NAME] de atendimento Grade de atendi…" at bounding box center [465, 218] width 931 height 437
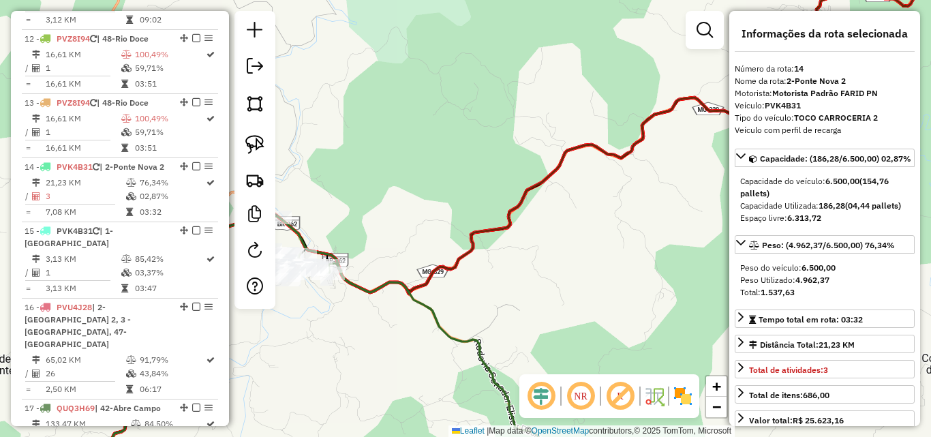
drag, startPoint x: 415, startPoint y: 267, endPoint x: 480, endPoint y: 237, distance: 71.4
click at [480, 237] on icon at bounding box center [451, 249] width 726 height 437
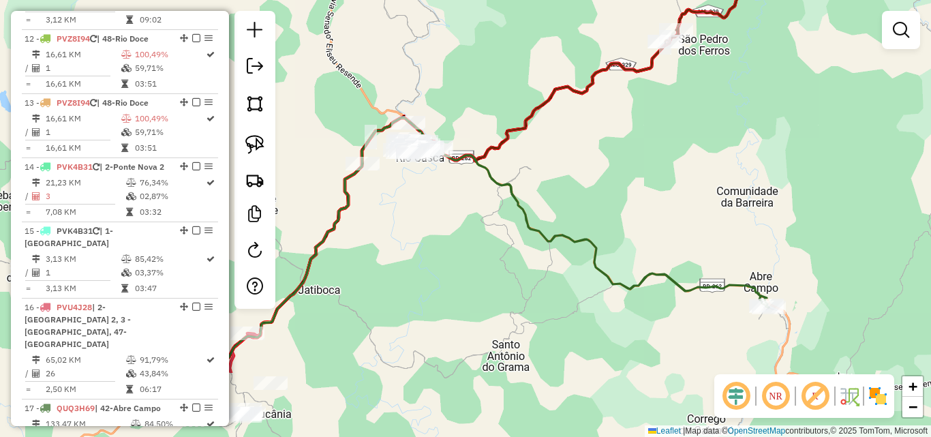
drag, startPoint x: 331, startPoint y: 287, endPoint x: 436, endPoint y: 160, distance: 164.2
click at [435, 160] on div "Janela de atendimento Grade de atendimento Capacidade Transportadoras Veículos …" at bounding box center [465, 218] width 931 height 437
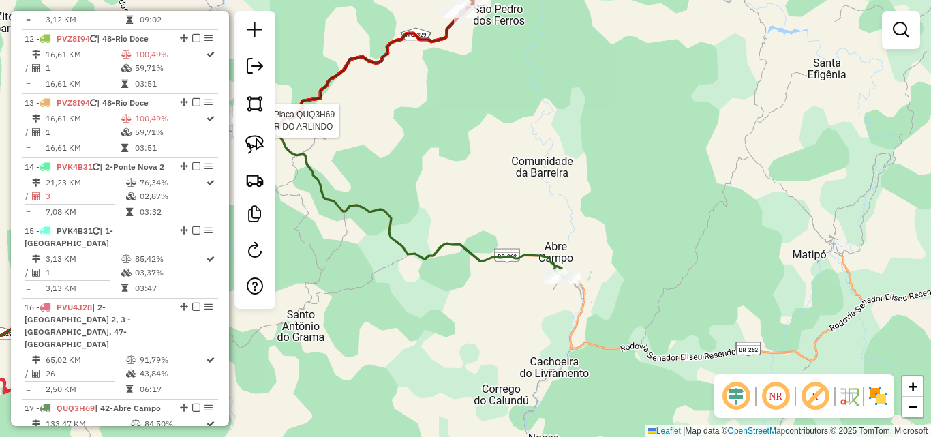
drag, startPoint x: 636, startPoint y: 284, endPoint x: 514, endPoint y: 277, distance: 122.3
click at [514, 277] on div "Rota 17 - Placa QUQ3H69 6889 - BAR DO ARLINDO Janela de atendimento Grade de at…" at bounding box center [465, 218] width 931 height 437
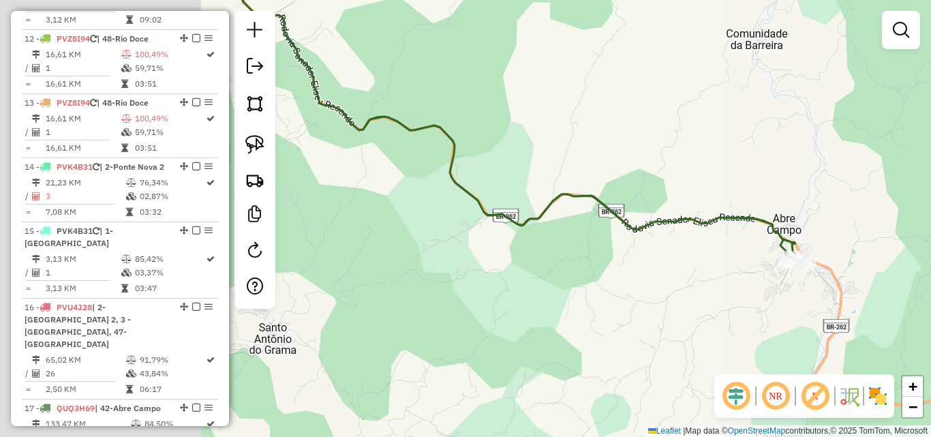
drag, startPoint x: 396, startPoint y: 273, endPoint x: 569, endPoint y: 263, distance: 172.8
click at [664, 275] on div "Rota 17 - Placa QUQ3H69 6889 - BAR DO ARLINDO Janela de atendimento Grade de at…" at bounding box center [465, 218] width 931 height 437
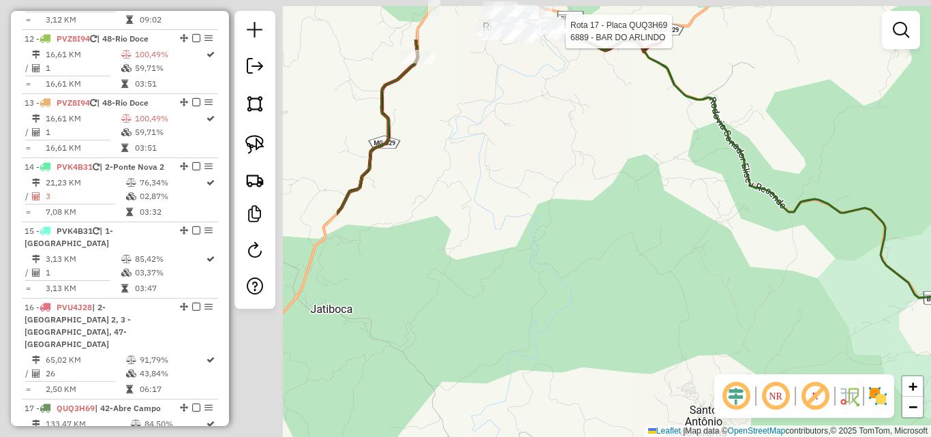
drag, startPoint x: 477, startPoint y: 260, endPoint x: 915, endPoint y: 345, distance: 446.6
click at [915, 345] on div "Rota 17 - Placa QUQ3H69 6889 - BAR DO ARLINDO Janela de atendimento Grade de at…" at bounding box center [465, 218] width 931 height 437
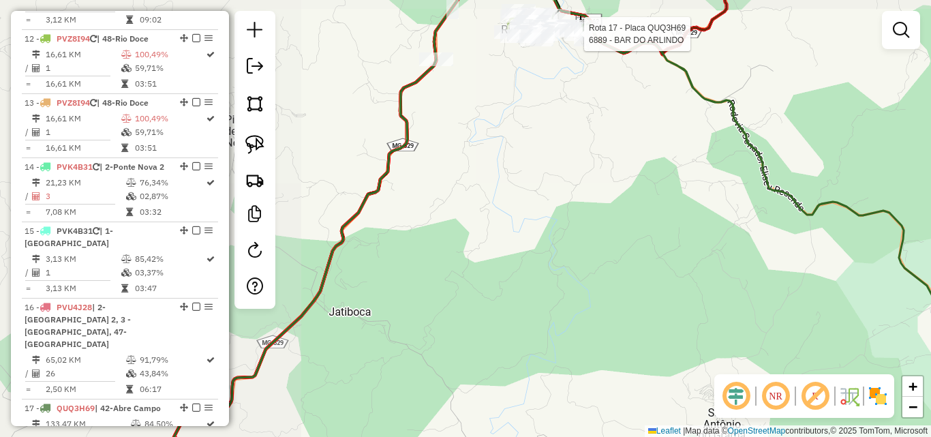
drag, startPoint x: 682, startPoint y: 290, endPoint x: 668, endPoint y: 310, distance: 24.6
click at [653, 348] on div "Rota 17 - Placa QUQ3H69 6889 - BAR DO ARLINDO Janela de atendimento Grade de at…" at bounding box center [465, 218] width 931 height 437
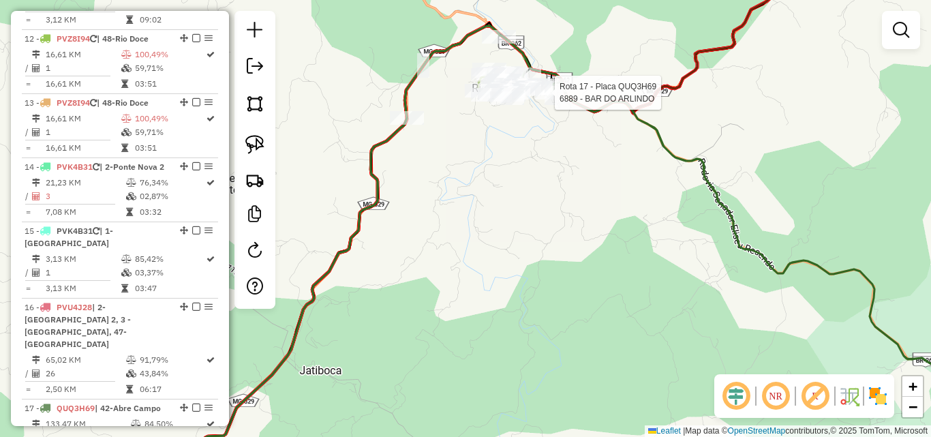
drag, startPoint x: 586, startPoint y: 305, endPoint x: 582, endPoint y: 314, distance: 9.8
click at [582, 313] on div "Rota 17 - Placa QUQ3H69 6889 - BAR DO ARLINDO Janela de atendimento Grade de at…" at bounding box center [465, 218] width 931 height 437
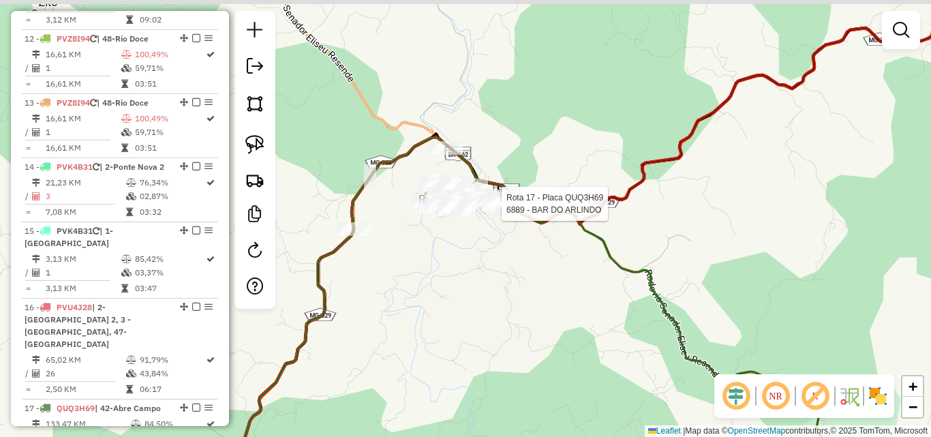
drag, startPoint x: 591, startPoint y: 306, endPoint x: 564, endPoint y: 327, distance: 34.1
click at [554, 333] on div "Rota 17 - Placa QUQ3H69 6889 - BAR DO ARLINDO Janela de atendimento Grade de at…" at bounding box center [465, 218] width 931 height 437
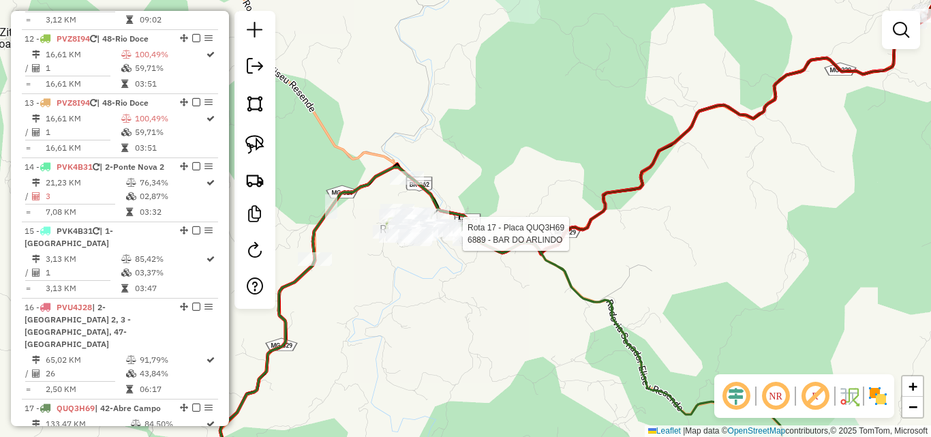
drag, startPoint x: 685, startPoint y: 279, endPoint x: 421, endPoint y: 322, distance: 267.4
click at [413, 327] on div "Rota 17 - Placa QUQ3H69 6889 - BAR DO ARLINDO Janela de atendimento Grade de at…" at bounding box center [465, 218] width 931 height 437
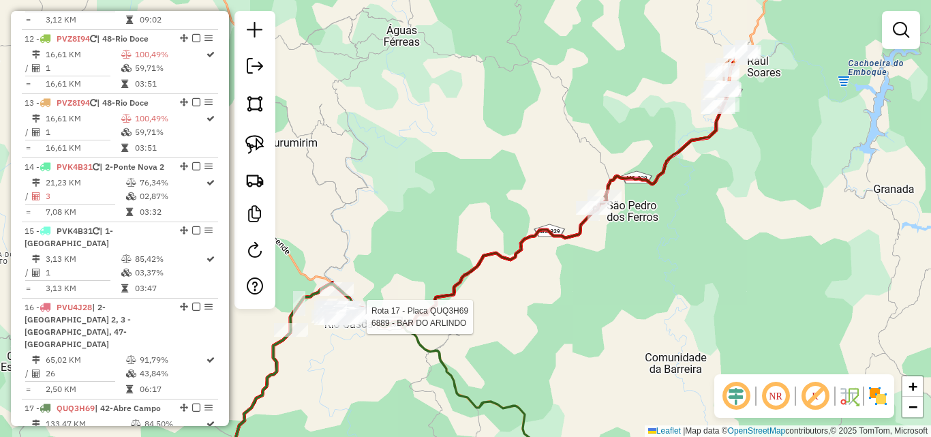
drag, startPoint x: 599, startPoint y: 238, endPoint x: 539, endPoint y: 327, distance: 106.7
click at [537, 333] on div "Rota 17 - Placa QUQ3H69 6889 - BAR DO ARLINDO Janela de atendimento Grade de at…" at bounding box center [465, 218] width 931 height 437
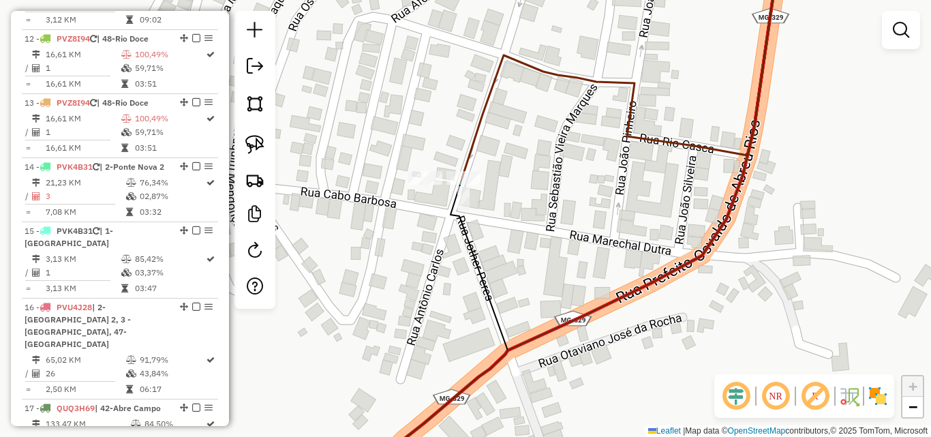
drag, startPoint x: 588, startPoint y: 181, endPoint x: 438, endPoint y: 336, distance: 214.6
click at [438, 346] on div "Rota 17 - Placa QUQ3H69 6889 - BAR DO ARLINDO Janela de atendimento Grade de at…" at bounding box center [465, 218] width 931 height 437
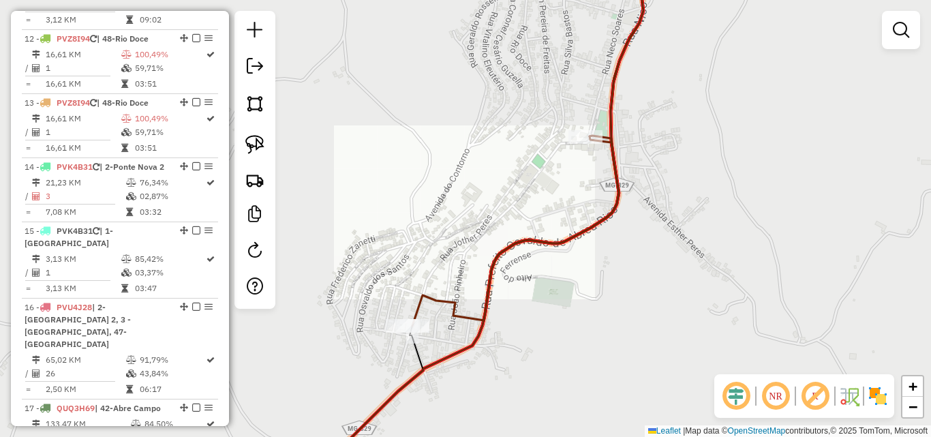
drag, startPoint x: 674, startPoint y: 252, endPoint x: 404, endPoint y: 369, distance: 293.5
click at [404, 369] on div "Rota 17 - Placa QUQ3H69 6889 - BAR DO ARLINDO Janela de atendimento Grade de at…" at bounding box center [465, 218] width 931 height 437
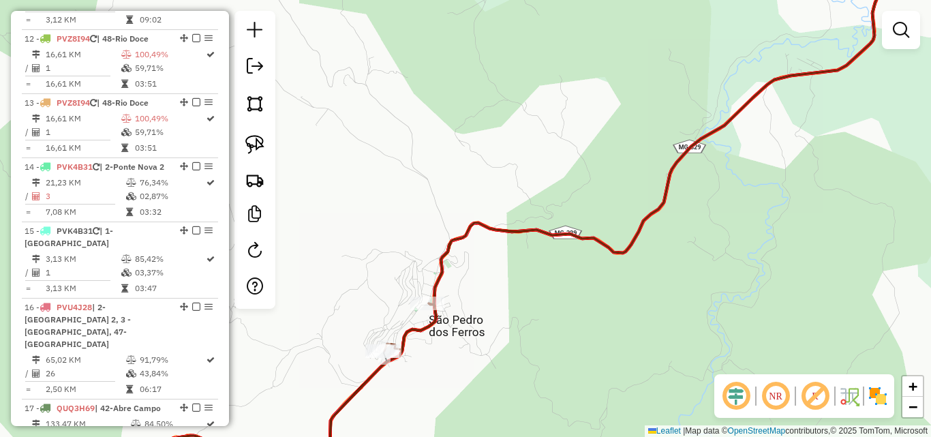
drag, startPoint x: 612, startPoint y: 201, endPoint x: 284, endPoint y: 275, distance: 336.3
click at [288, 272] on div "Rota 17 - Placa QUQ3H69 6889 - BAR DO ARLINDO Janela de atendimento Grade de at…" at bounding box center [465, 218] width 931 height 437
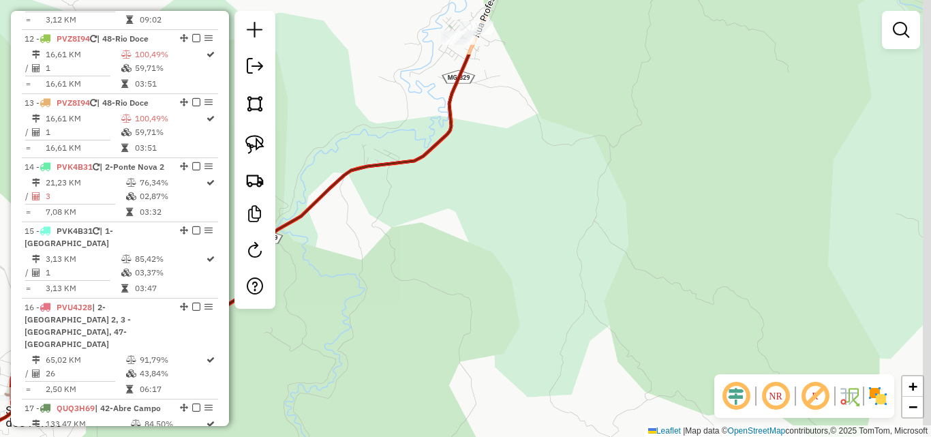
drag, startPoint x: 503, startPoint y: 348, endPoint x: 479, endPoint y: 351, distance: 24.0
click at [490, 360] on div "Rota 17 - Placa QUQ3H69 6889 - BAR DO ARLINDO Janela de atendimento Grade de at…" at bounding box center [465, 218] width 931 height 437
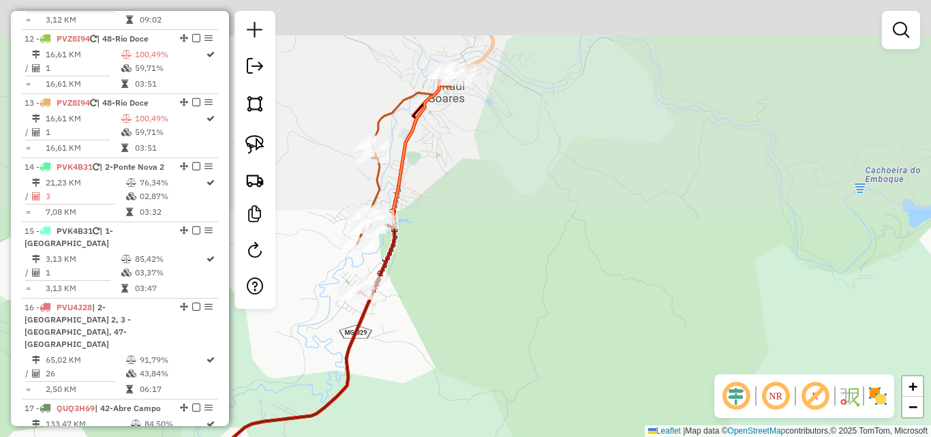
drag, startPoint x: 411, startPoint y: 252, endPoint x: 462, endPoint y: 353, distance: 113.5
click at [462, 353] on div "Rota 17 - Placa QUQ3H69 6889 - BAR DO ARLINDO Janela de atendimento Grade de at…" at bounding box center [465, 218] width 931 height 437
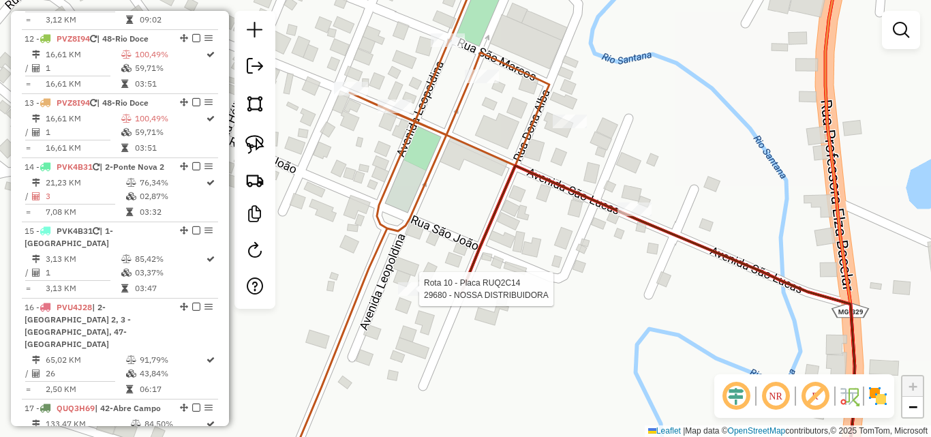
select select "**********"
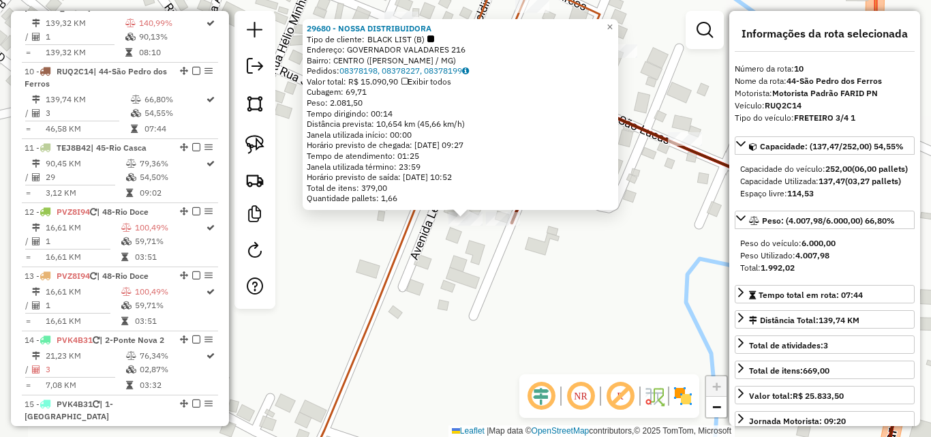
scroll to position [1113, 0]
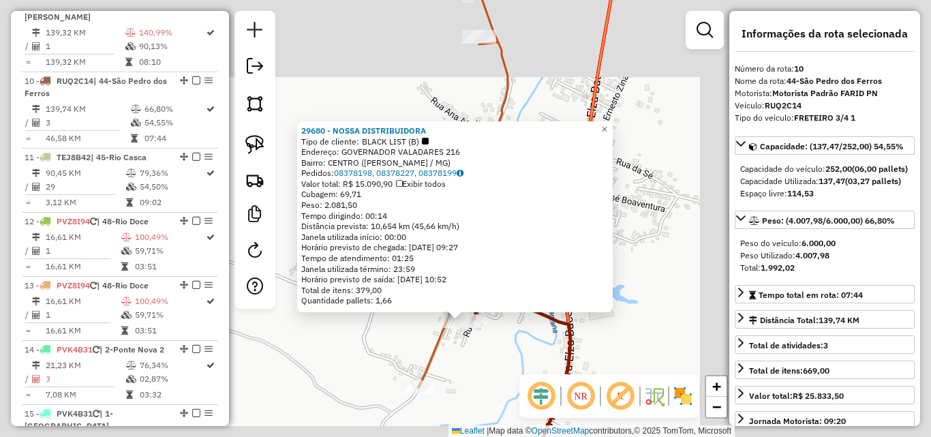
click at [458, 358] on div "29680 - NOSSA DISTRIBUIDORA Tipo de cliente: BLACK LIST (B) Endereço: GOVERNADO…" at bounding box center [465, 218] width 931 height 437
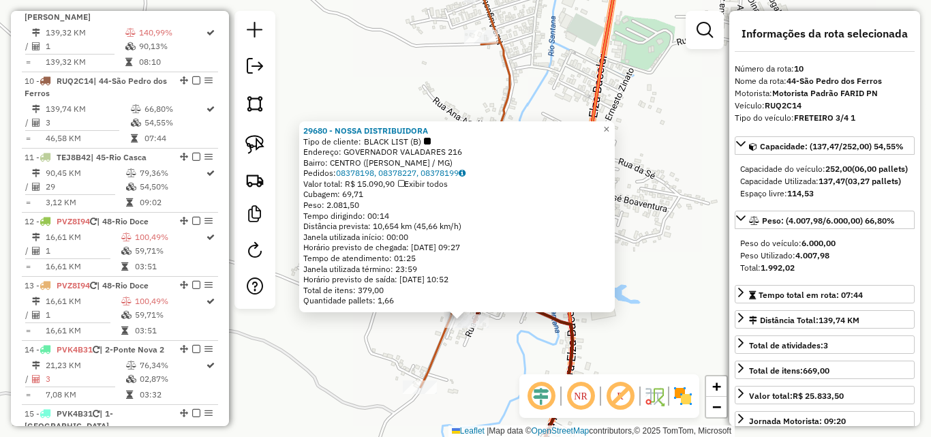
click at [683, 299] on div "29680 - NOSSA DISTRIBUIDORA Tipo de cliente: BLACK LIST (B) Endereço: GOVERNADO…" at bounding box center [465, 218] width 931 height 437
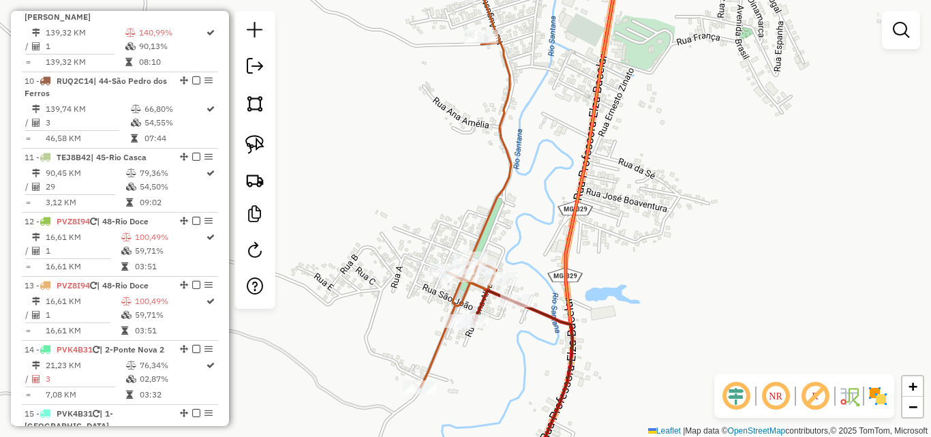
drag, startPoint x: 689, startPoint y: 190, endPoint x: 629, endPoint y: 270, distance: 100.0
click at [629, 270] on div "Janela de atendimento Grade de atendimento Capacidade Transportadoras Veículos …" at bounding box center [465, 218] width 931 height 437
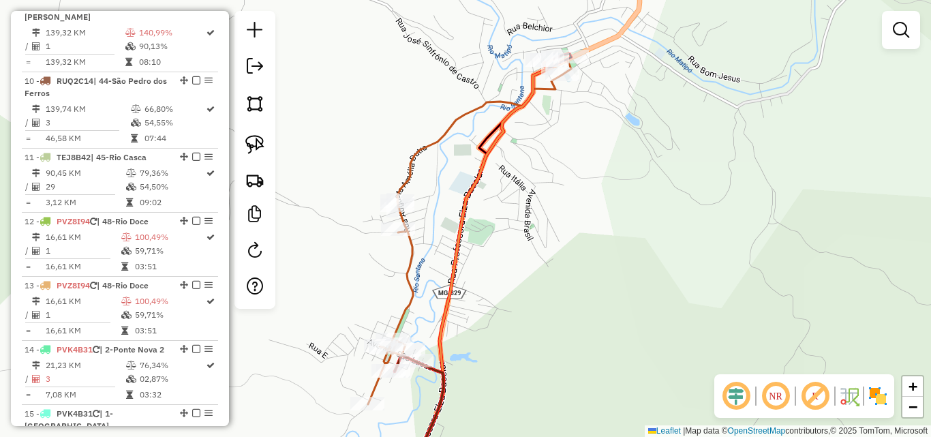
drag, startPoint x: 628, startPoint y: 237, endPoint x: 483, endPoint y: 286, distance: 152.7
click at [486, 285] on div "Janela de atendimento Grade de atendimento Capacidade Transportadoras Veículos …" at bounding box center [465, 218] width 931 height 437
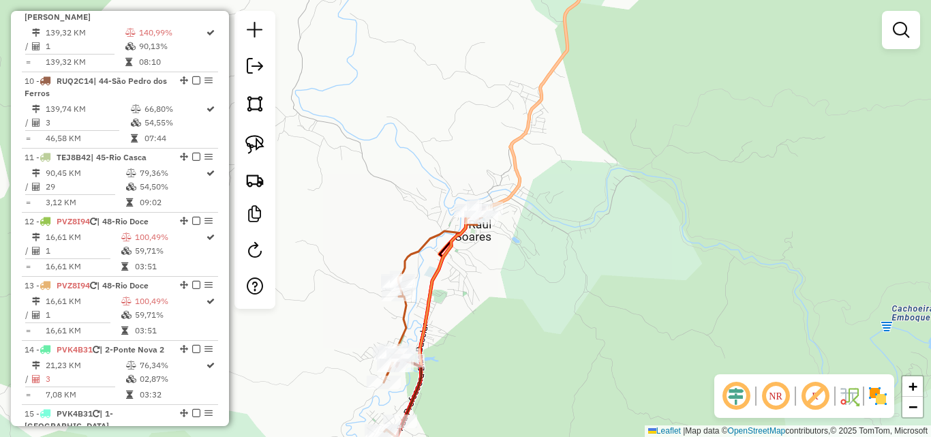
drag, startPoint x: 576, startPoint y: 244, endPoint x: 516, endPoint y: 325, distance: 100.4
click at [516, 325] on div "Janela de atendimento Grade de atendimento Capacidade Transportadoras Veículos …" at bounding box center [465, 218] width 931 height 437
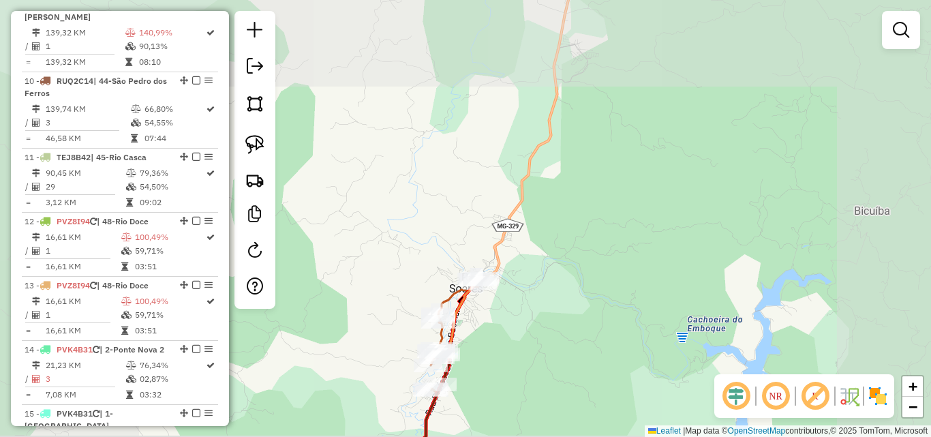
drag, startPoint x: 483, startPoint y: 386, endPoint x: 735, endPoint y: 123, distance: 364.1
click at [733, 126] on div "Janela de atendimento Grade de atendimento Capacidade Transportadoras Veículos …" at bounding box center [465, 218] width 931 height 437
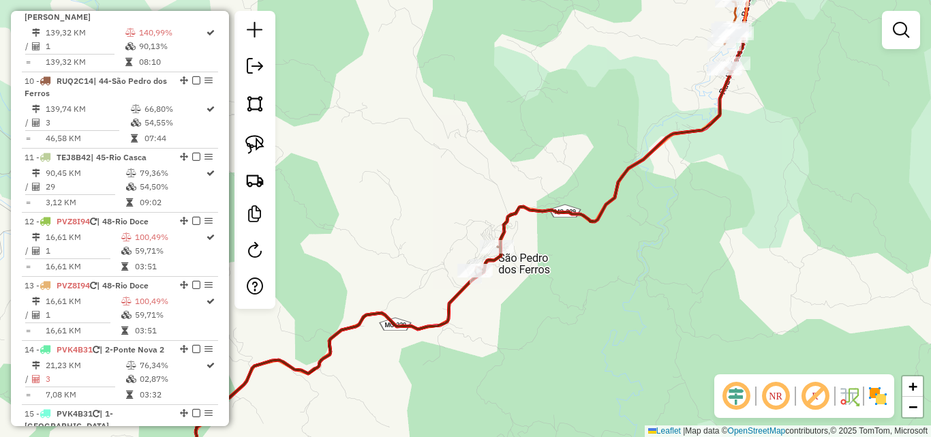
drag, startPoint x: 511, startPoint y: 285, endPoint x: 668, endPoint y: 113, distance: 232.7
click at [640, 135] on div "Janela de atendimento Grade de atendimento Capacidade Transportadoras Veículos …" at bounding box center [465, 218] width 931 height 437
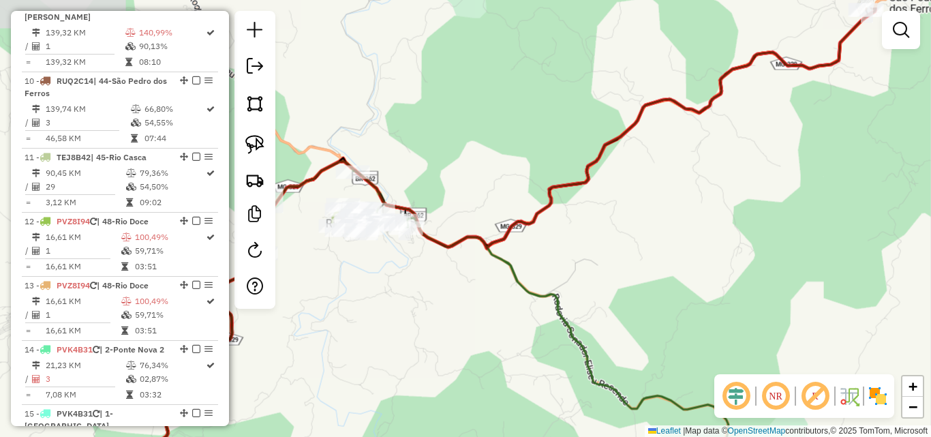
drag, startPoint x: 503, startPoint y: 246, endPoint x: 596, endPoint y: 303, distance: 108.6
click at [596, 302] on div "Janela de atendimento Grade de atendimento Capacidade Transportadoras Veículos …" at bounding box center [465, 218] width 931 height 437
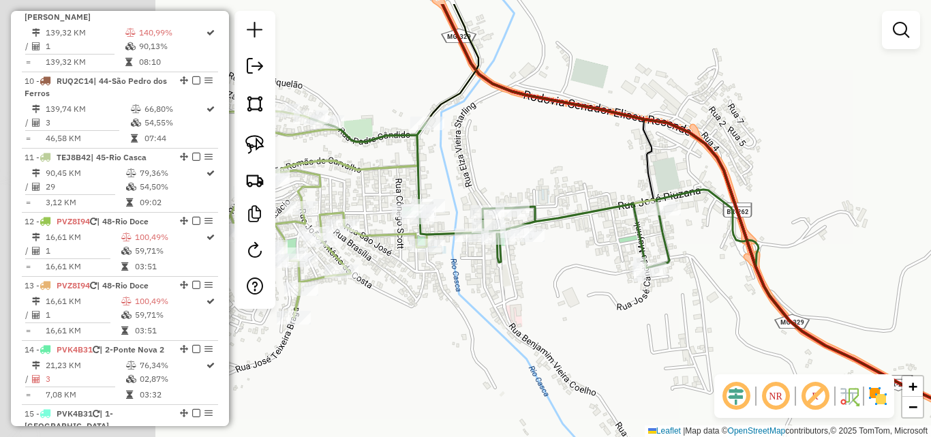
drag, startPoint x: 365, startPoint y: 226, endPoint x: 608, endPoint y: 275, distance: 248.5
click at [608, 275] on div "Janela de atendimento Grade de atendimento Capacidade Transportadoras Veículos …" at bounding box center [465, 218] width 931 height 437
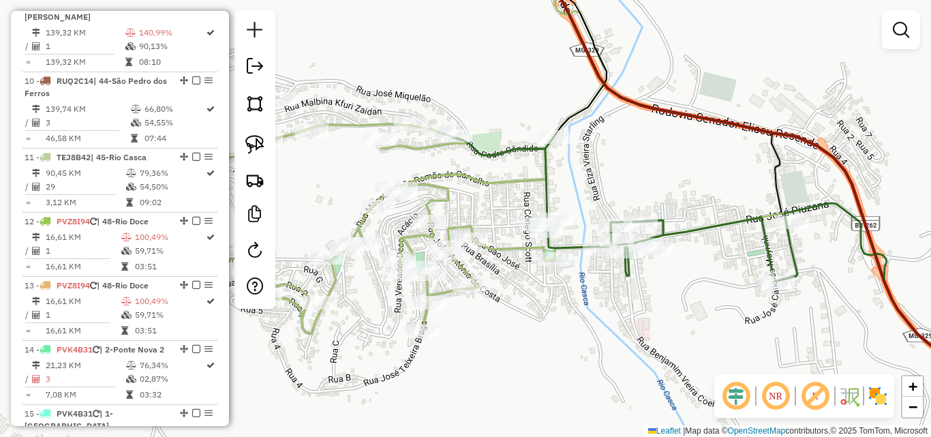
drag, startPoint x: 399, startPoint y: 286, endPoint x: 509, endPoint y: 296, distance: 110.9
click at [509, 296] on div "Janela de atendimento Grade de atendimento Capacidade Transportadoras Veículos …" at bounding box center [465, 218] width 931 height 437
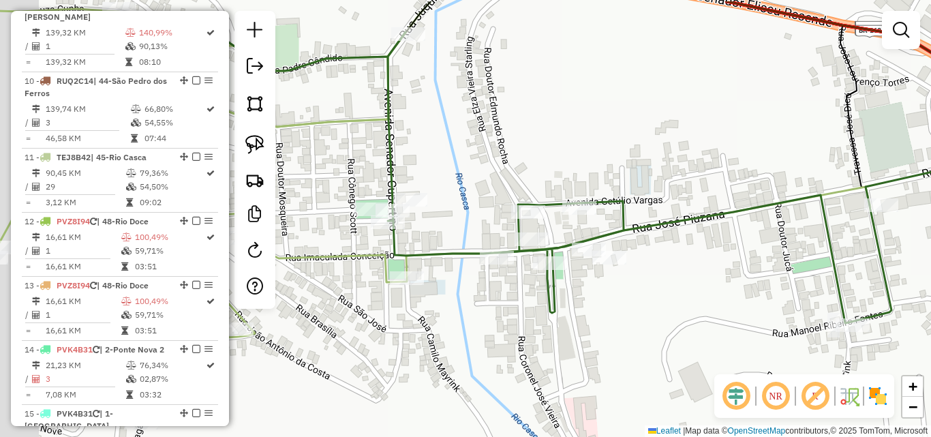
drag, startPoint x: 459, startPoint y: 267, endPoint x: 521, endPoint y: 299, distance: 70.2
click at [521, 299] on div "Janela de atendimento Grade de atendimento Capacidade Transportadoras Veículos …" at bounding box center [465, 218] width 931 height 437
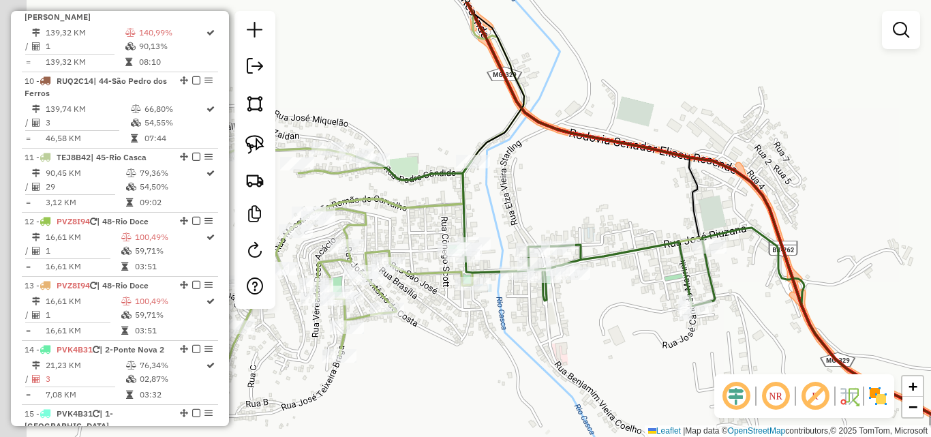
drag, startPoint x: 370, startPoint y: 169, endPoint x: 460, endPoint y: 224, distance: 105.6
click at [460, 224] on div "Janela de atendimento Grade de atendimento Capacidade Transportadoras Veículos …" at bounding box center [465, 218] width 931 height 437
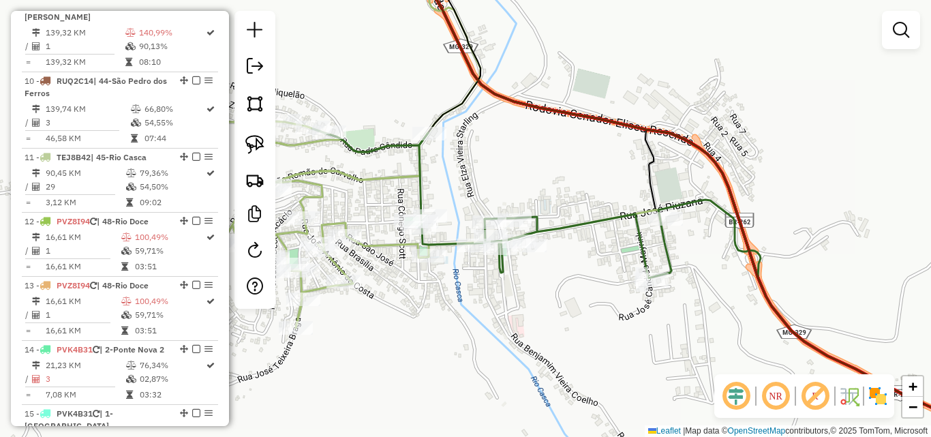
drag, startPoint x: 662, startPoint y: 346, endPoint x: 586, endPoint y: 307, distance: 85.7
click at [586, 307] on div "Janela de atendimento Grade de atendimento Capacidade Transportadoras Veículos …" at bounding box center [465, 218] width 931 height 437
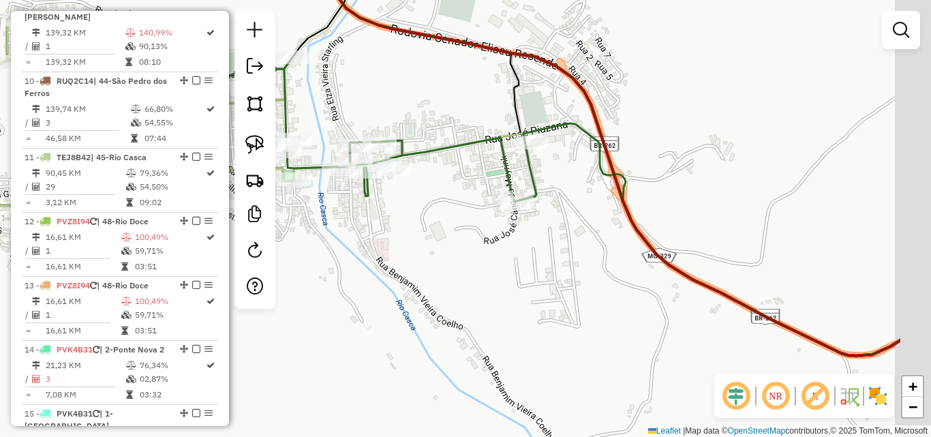
drag, startPoint x: 622, startPoint y: 323, endPoint x: 494, endPoint y: 245, distance: 149.7
click at [494, 245] on div "Janela de atendimento Grade de atendimento Capacidade Transportadoras Veículos …" at bounding box center [465, 218] width 931 height 437
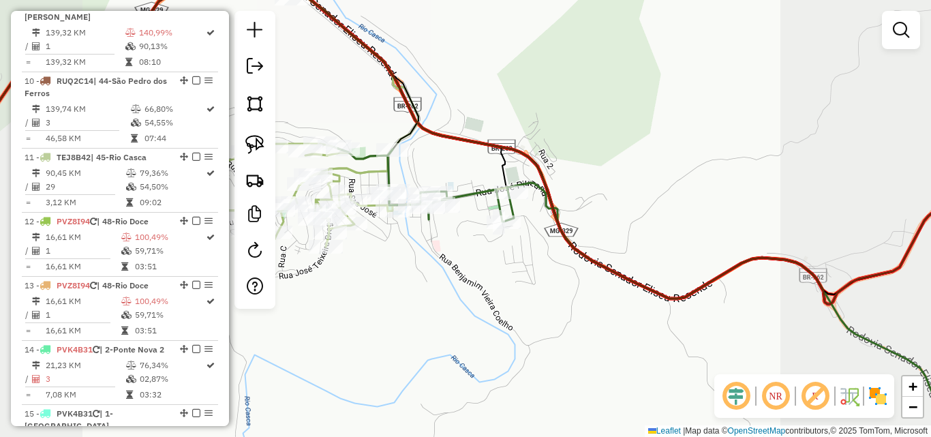
drag, startPoint x: 528, startPoint y: 351, endPoint x: 446, endPoint y: 219, distance: 155.6
click at [449, 225] on div "Janela de atendimento Grade de atendimento Capacidade Transportadoras Veículos …" at bounding box center [465, 218] width 931 height 437
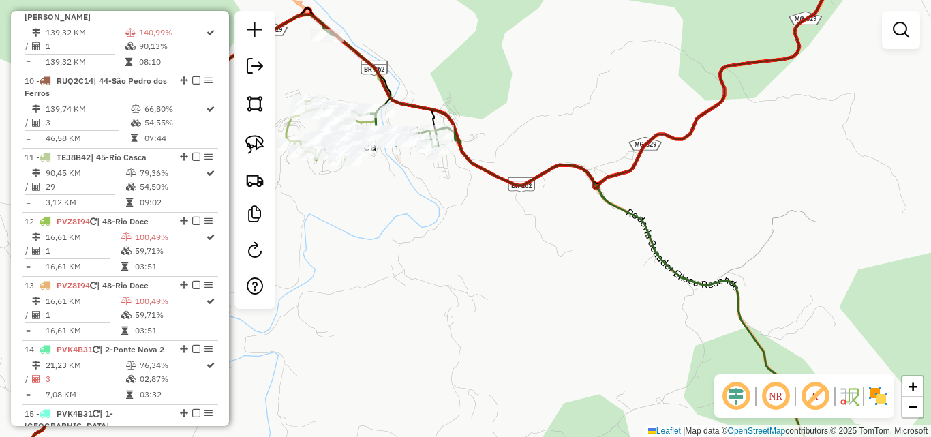
drag, startPoint x: 545, startPoint y: 270, endPoint x: 479, endPoint y: 196, distance: 99.0
click at [495, 217] on div "Janela de atendimento Grade de atendimento Capacidade Transportadoras Veículos …" at bounding box center [465, 218] width 931 height 437
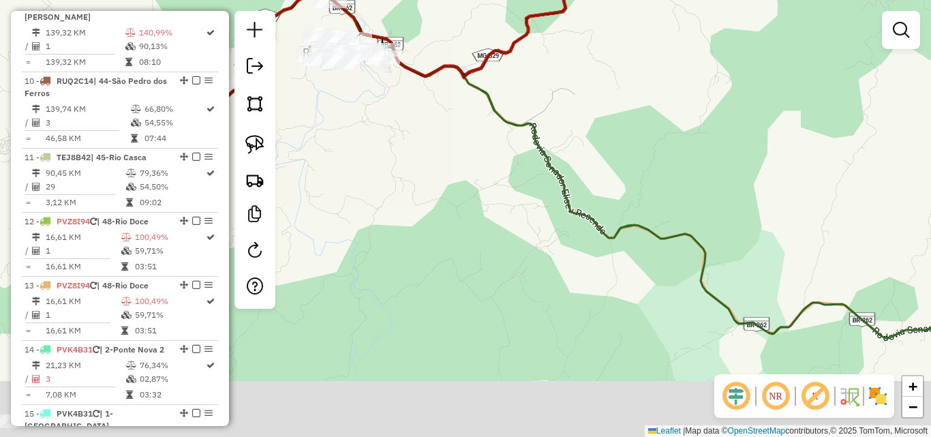
drag, startPoint x: 523, startPoint y: 277, endPoint x: 476, endPoint y: 192, distance: 97.4
click at [476, 192] on div "Janela de atendimento Grade de atendimento Capacidade Transportadoras Veículos …" at bounding box center [465, 218] width 931 height 437
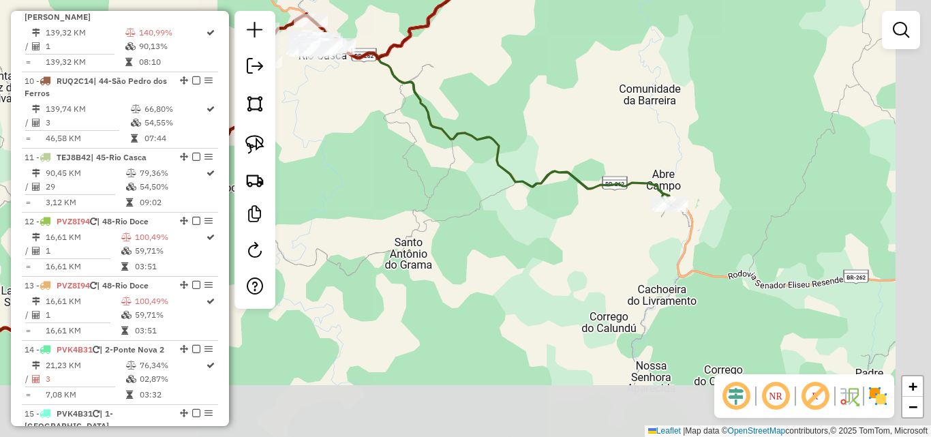
drag, startPoint x: 558, startPoint y: 277, endPoint x: 459, endPoint y: 189, distance: 132.3
click at [459, 189] on div "Janela de atendimento Grade de atendimento Capacidade Transportadoras Veículos …" at bounding box center [465, 218] width 931 height 437
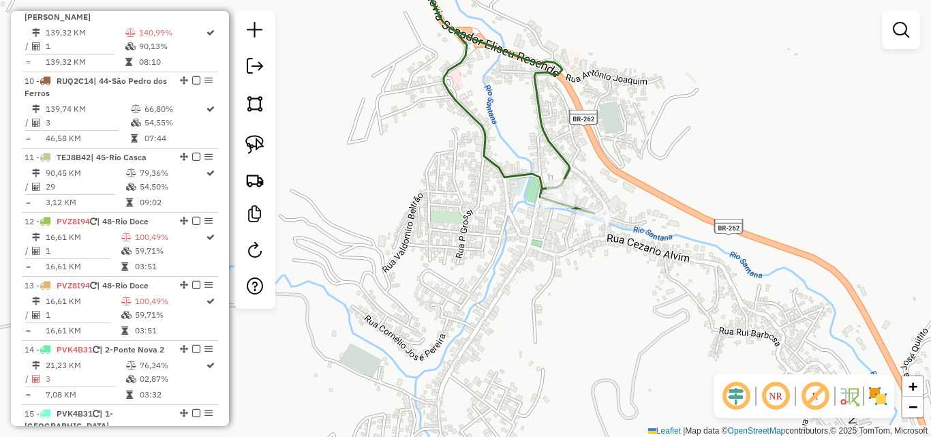
drag, startPoint x: 635, startPoint y: 118, endPoint x: 717, endPoint y: 253, distance: 158.2
click at [717, 253] on div "Janela de atendimento Grade de atendimento Capacidade Transportadoras Veículos …" at bounding box center [465, 218] width 931 height 437
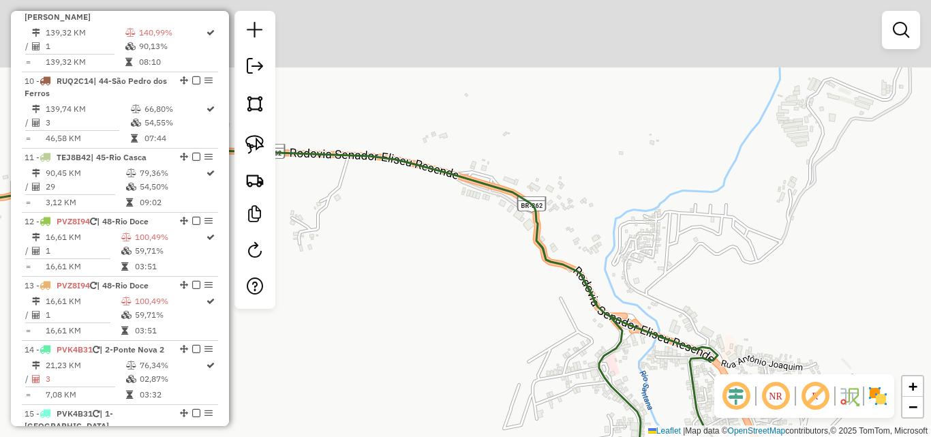
drag, startPoint x: 613, startPoint y: 144, endPoint x: 659, endPoint y: 277, distance: 140.8
click at [659, 277] on div "Janela de atendimento Grade de atendimento Capacidade Transportadoras Veículos …" at bounding box center [465, 218] width 931 height 437
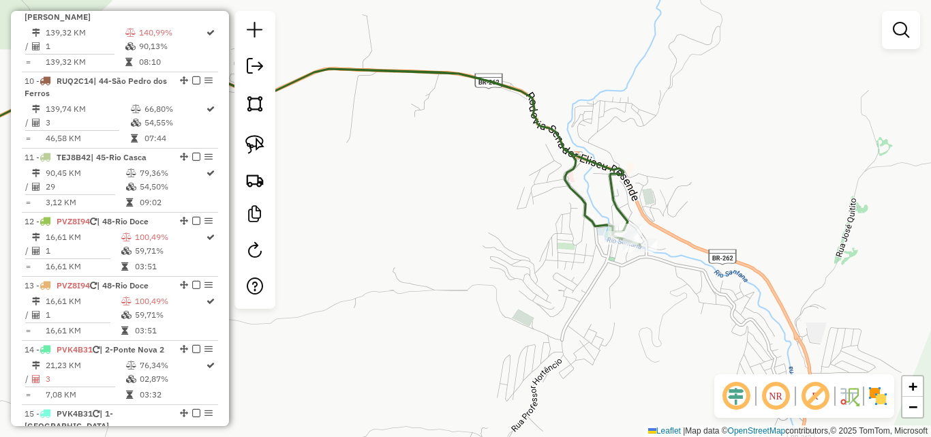
drag, startPoint x: 655, startPoint y: 247, endPoint x: 623, endPoint y: 129, distance: 122.2
click at [623, 129] on div "Janela de atendimento Grade de atendimento Capacidade Transportadoras Veículos …" at bounding box center [465, 218] width 931 height 437
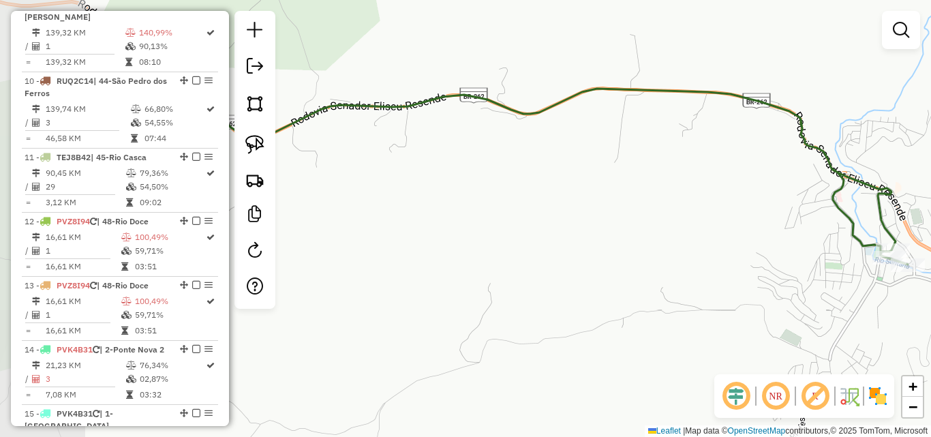
drag, startPoint x: 558, startPoint y: 173, endPoint x: 490, endPoint y: 127, distance: 82.1
click at [682, 147] on icon at bounding box center [542, 172] width 732 height 184
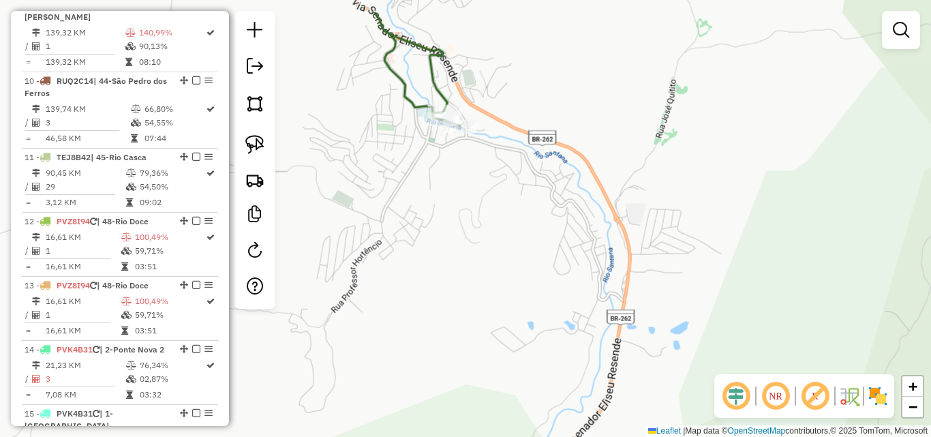
drag, startPoint x: 481, startPoint y: 140, endPoint x: 586, endPoint y: 158, distance: 107.2
click at [665, 180] on div "Janela de atendimento Grade de atendimento Capacidade Transportadoras Veículos …" at bounding box center [465, 218] width 931 height 437
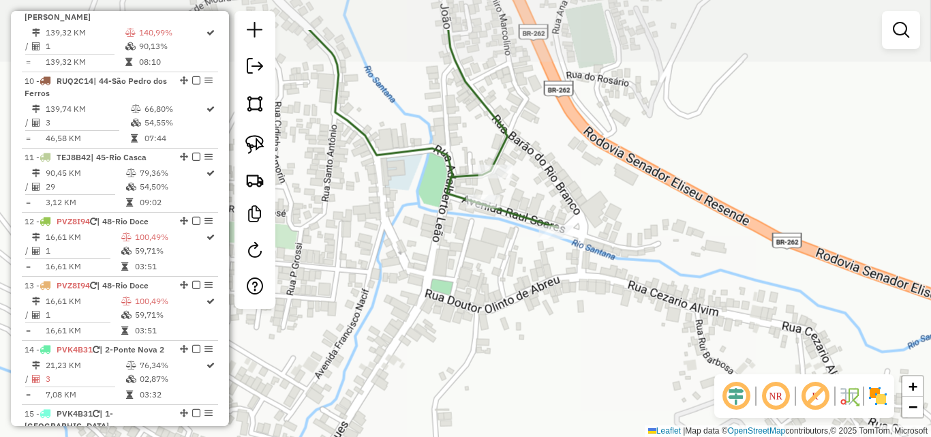
drag, startPoint x: 491, startPoint y: 170, endPoint x: 486, endPoint y: 220, distance: 50.0
click at [486, 220] on div "Janela de atendimento Grade de atendimento Capacidade Transportadoras Veículos …" at bounding box center [465, 218] width 931 height 437
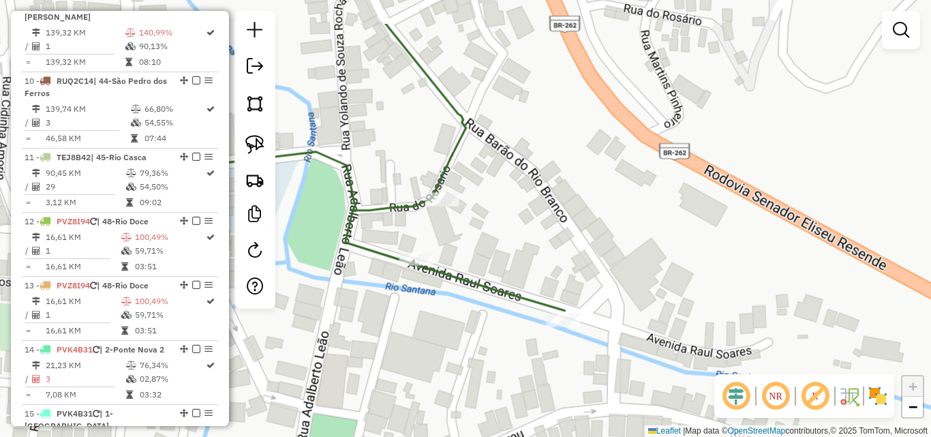
drag, startPoint x: 627, startPoint y: 190, endPoint x: 564, endPoint y: 257, distance: 92.2
click at [564, 257] on div "Janela de atendimento Grade de atendimento Capacidade Transportadoras Veículos …" at bounding box center [465, 218] width 931 height 437
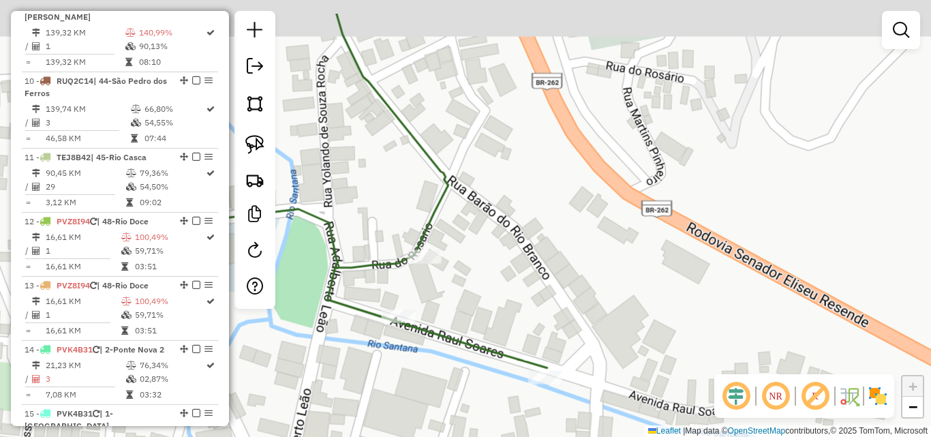
drag, startPoint x: 450, startPoint y: 171, endPoint x: 442, endPoint y: 190, distance: 20.1
click at [442, 190] on icon at bounding box center [320, 191] width 455 height 355
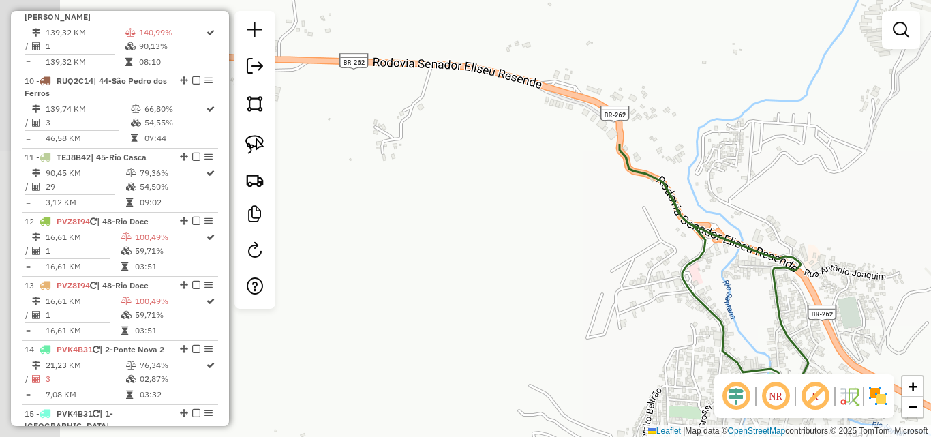
drag, startPoint x: 450, startPoint y: 133, endPoint x: 836, endPoint y: 275, distance: 411.2
click at [836, 288] on div "Janela de atendimento Grade de atendimento Capacidade Transportadoras Veículos …" at bounding box center [465, 218] width 931 height 437
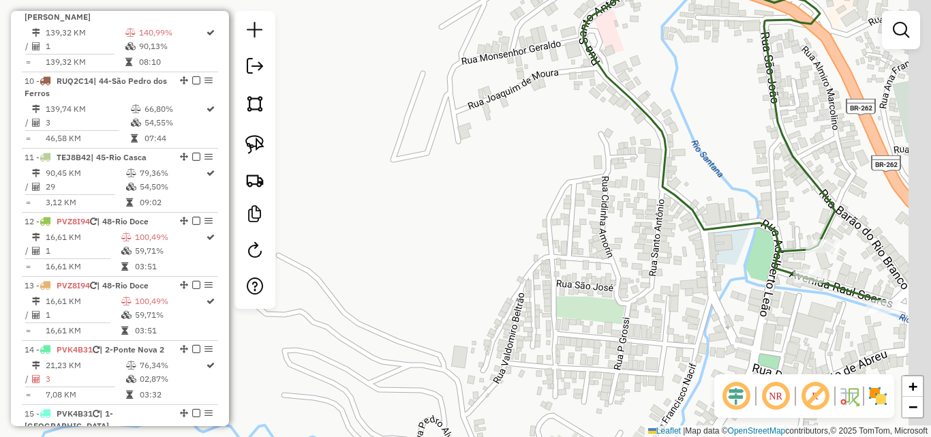
drag, startPoint x: 857, startPoint y: 338, endPoint x: 811, endPoint y: 303, distance: 58.0
click at [813, 316] on div "Janela de atendimento Grade de atendimento Capacidade Transportadoras Veículos …" at bounding box center [465, 218] width 931 height 437
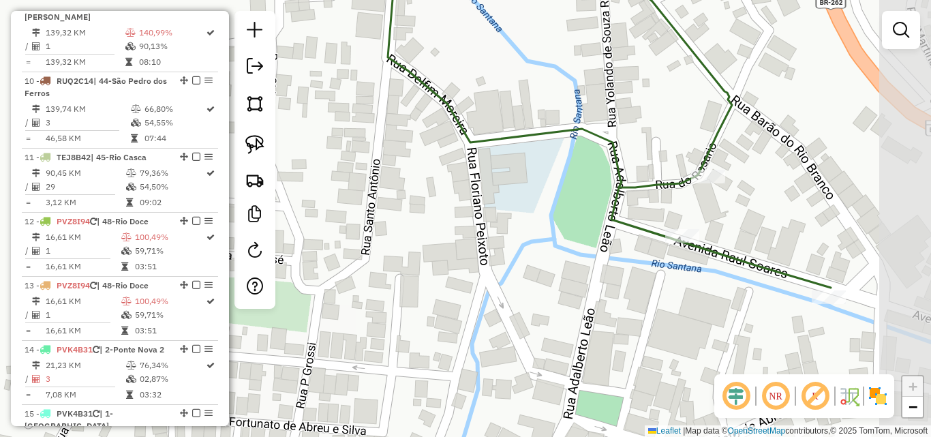
drag, startPoint x: 846, startPoint y: 301, endPoint x: 743, endPoint y: 287, distance: 103.2
click at [743, 287] on div "Janela de atendimento Grade de atendimento Capacidade Transportadoras Veículos …" at bounding box center [465, 218] width 931 height 437
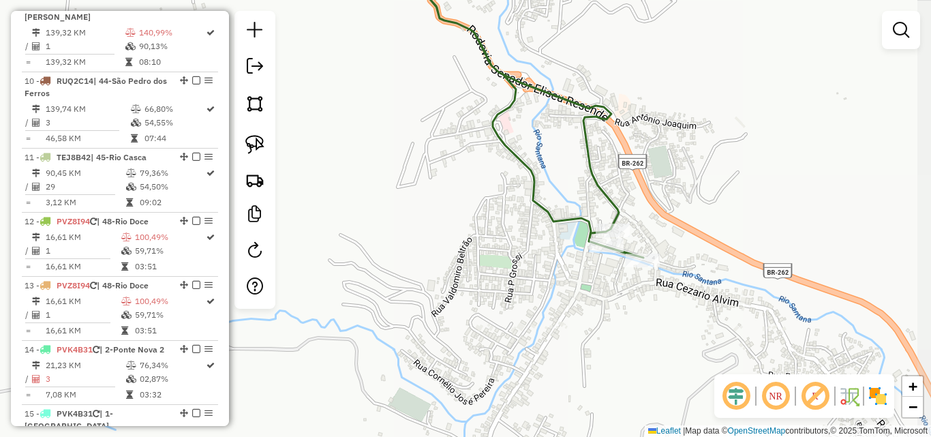
drag, startPoint x: 713, startPoint y: 312, endPoint x: 634, endPoint y: 348, distance: 86.3
click at [634, 348] on div "Janela de atendimento Grade de atendimento Capacidade Transportadoras Veículos …" at bounding box center [465, 218] width 931 height 437
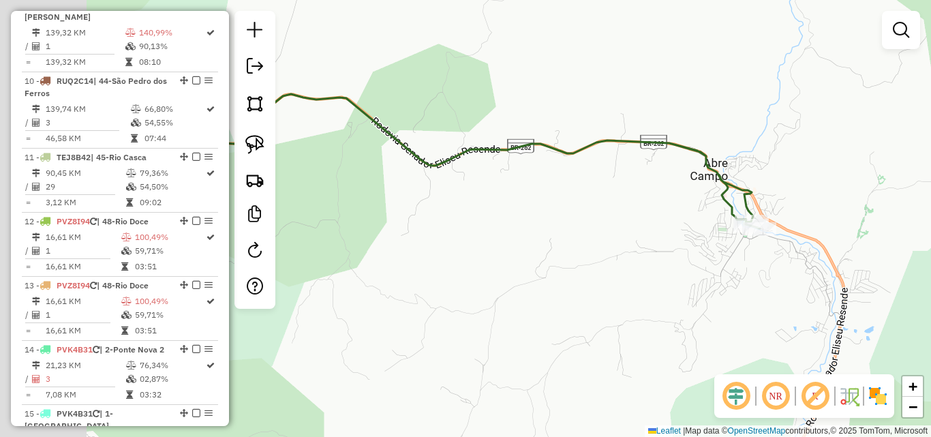
drag, startPoint x: 445, startPoint y: 206, endPoint x: 697, endPoint y: 234, distance: 253.9
click at [697, 234] on div "Janela de atendimento Grade de atendimento Capacidade Transportadoras Veículos …" at bounding box center [465, 218] width 931 height 437
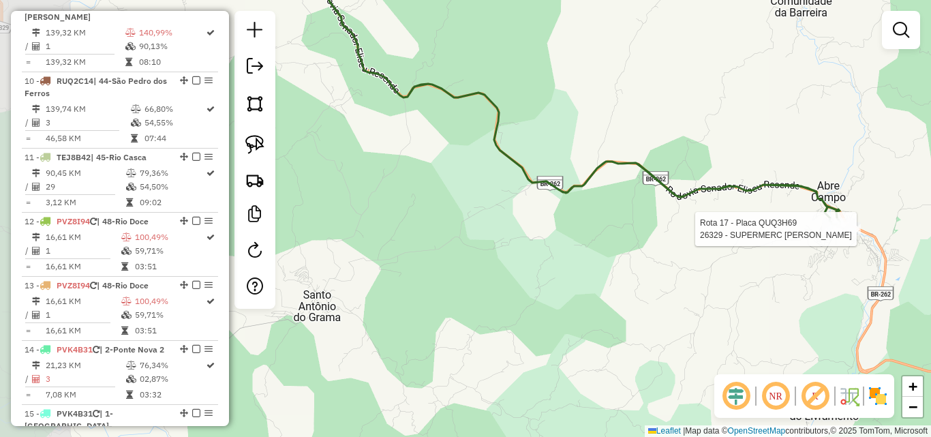
drag, startPoint x: 549, startPoint y: 228, endPoint x: 739, endPoint y: 228, distance: 189.6
click at [739, 228] on div "Rota 17 - Placa QUQ3H69 26329 - SUPERMERC FERNANDES Janela de atendimento Grade…" at bounding box center [465, 218] width 931 height 437
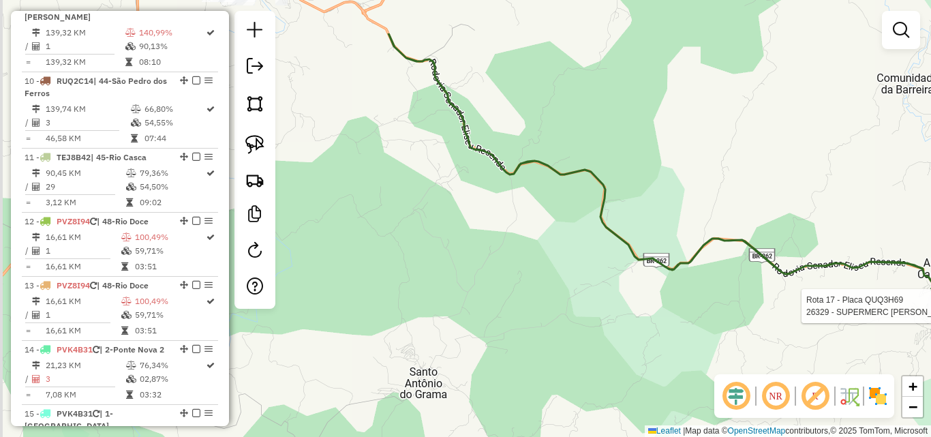
drag, startPoint x: 503, startPoint y: 226, endPoint x: 618, endPoint y: 306, distance: 140.0
click at [617, 306] on div "Rota 17 - Placa QUQ3H69 26329 - SUPERMERC FERNANDES Janela de atendimento Grade…" at bounding box center [465, 218] width 931 height 437
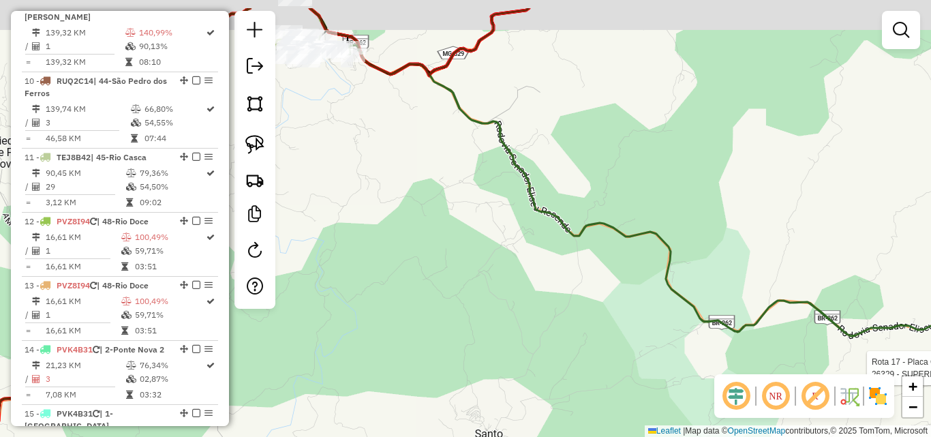
drag, startPoint x: 503, startPoint y: 249, endPoint x: 546, endPoint y: 301, distance: 67.3
click at [546, 301] on div "Rota 17 - Placa QUQ3H69 26329 - SUPERMERC FERNANDES Janela de atendimento Grade…" at bounding box center [465, 218] width 931 height 437
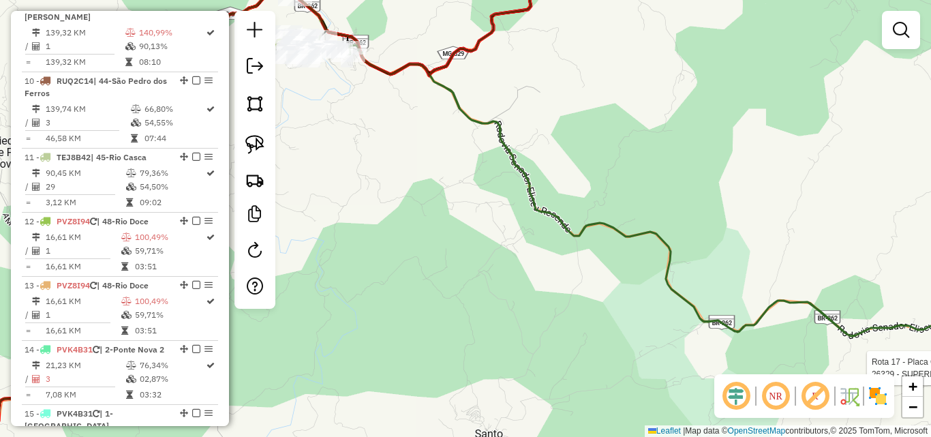
drag, startPoint x: 426, startPoint y: 229, endPoint x: 424, endPoint y: 183, distance: 46.4
click at [424, 183] on div "Rota 17 - Placa QUQ3H69 26329 - SUPERMERC FERNANDES Janela de atendimento Grade…" at bounding box center [465, 218] width 931 height 437
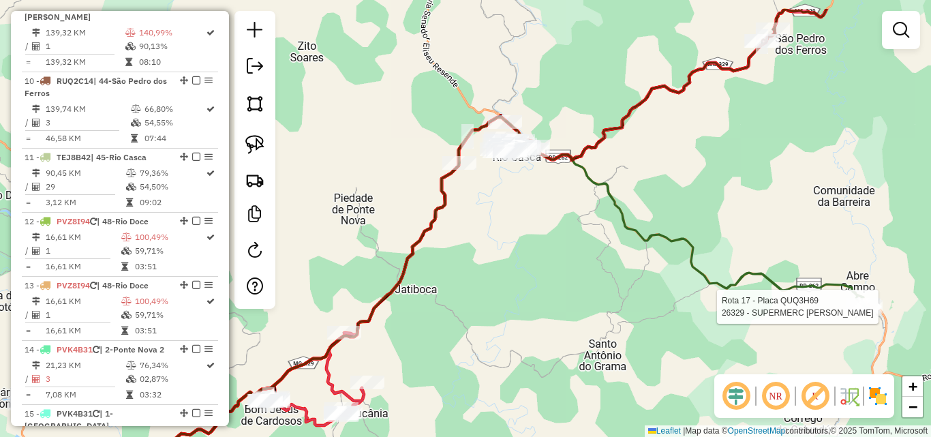
drag, startPoint x: 445, startPoint y: 220, endPoint x: 592, endPoint y: 278, distance: 157.7
click at [592, 278] on div "Rota 17 - Placa QUQ3H69 26329 - SUPERMERC FERNANDES Janela de atendimento Grade…" at bounding box center [465, 218] width 931 height 437
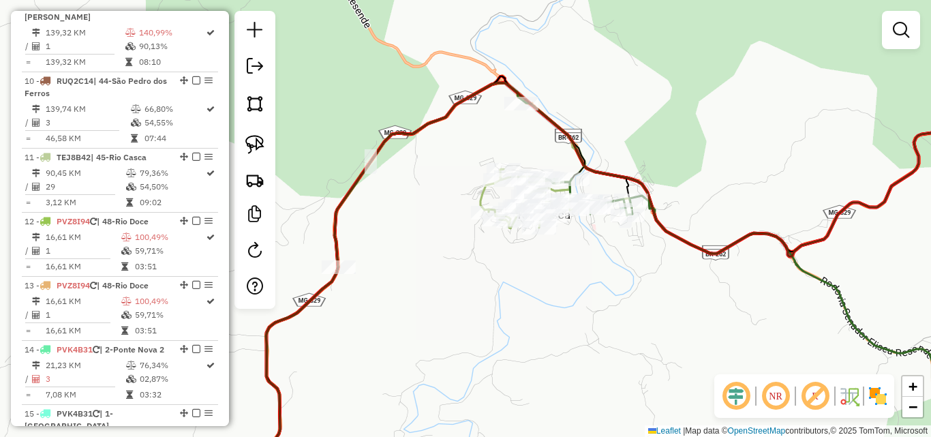
drag, startPoint x: 526, startPoint y: 148, endPoint x: 612, endPoint y: 251, distance: 133.7
click at [612, 251] on div "Rota 17 - Placa QUQ3H69 26329 - SUPERMERC FERNANDES Janela de atendimento Grade…" at bounding box center [465, 218] width 931 height 437
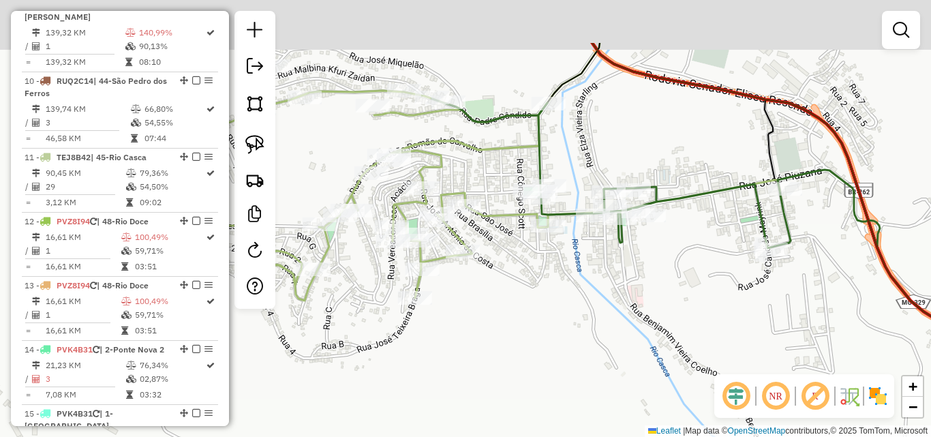
drag, startPoint x: 606, startPoint y: 233, endPoint x: 614, endPoint y: 296, distance: 63.9
click at [614, 296] on div "Rota 17 - Placa QUQ3H69 26329 - SUPERMERC FERNANDES Janela de atendimento Grade…" at bounding box center [465, 218] width 931 height 437
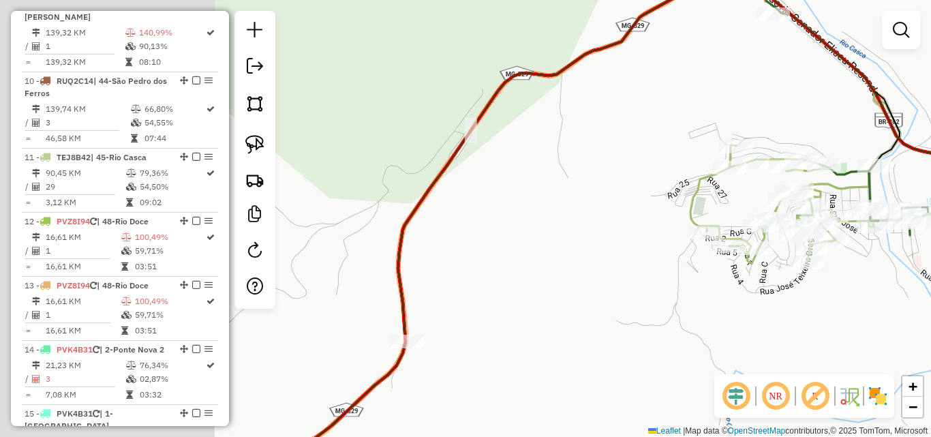
drag, startPoint x: 467, startPoint y: 158, endPoint x: 705, endPoint y: 116, distance: 241.7
click at [705, 116] on div "Rota 17 - Placa QUQ3H69 26329 - SUPERMERC FERNANDES Janela de atendimento Grade…" at bounding box center [465, 218] width 931 height 437
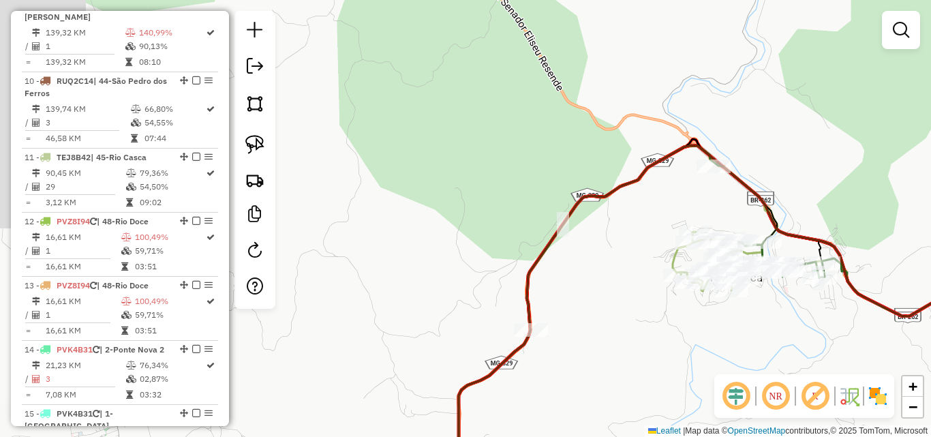
drag, startPoint x: 681, startPoint y: 357, endPoint x: 597, endPoint y: 297, distance: 102.6
click at [598, 308] on div "Rota 17 - Placa QUQ3H69 26329 - SUPERMERC FERNANDES Janela de atendimento Grade…" at bounding box center [465, 218] width 931 height 437
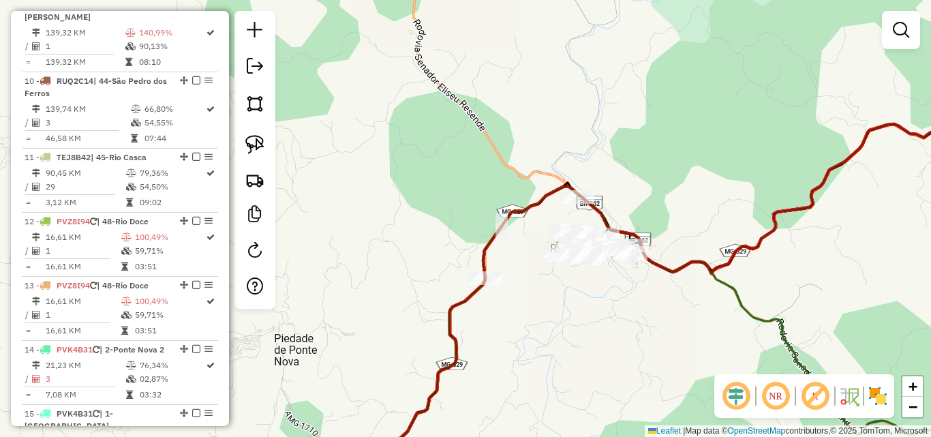
drag, startPoint x: 713, startPoint y: 314, endPoint x: 511, endPoint y: 270, distance: 207.3
click at [511, 270] on div "Rota 17 - Placa QUQ3H69 26329 - SUPERMERC FERNANDES Janela de atendimento Grade…" at bounding box center [465, 218] width 931 height 437
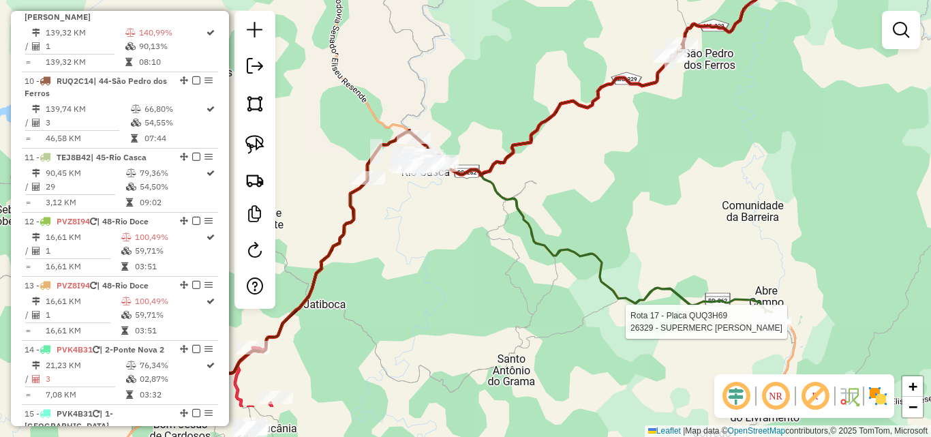
drag, startPoint x: 511, startPoint y: 316, endPoint x: 437, endPoint y: 196, distance: 140.6
click at [437, 196] on div "Rota 17 - Placa QUQ3H69 26329 - SUPERMERC FERNANDES Janela de atendimento Grade…" at bounding box center [465, 218] width 931 height 437
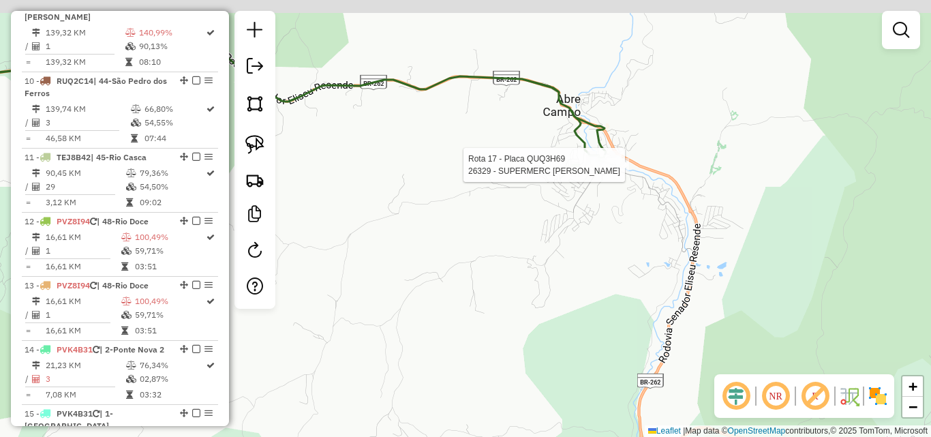
drag, startPoint x: 694, startPoint y: 204, endPoint x: 488, endPoint y: 334, distance: 243.7
click at [488, 334] on div "Rota 17 - Placa QUQ3H69 26329 - SUPERMERC FERNANDES Janela de atendimento Grade…" at bounding box center [465, 218] width 931 height 437
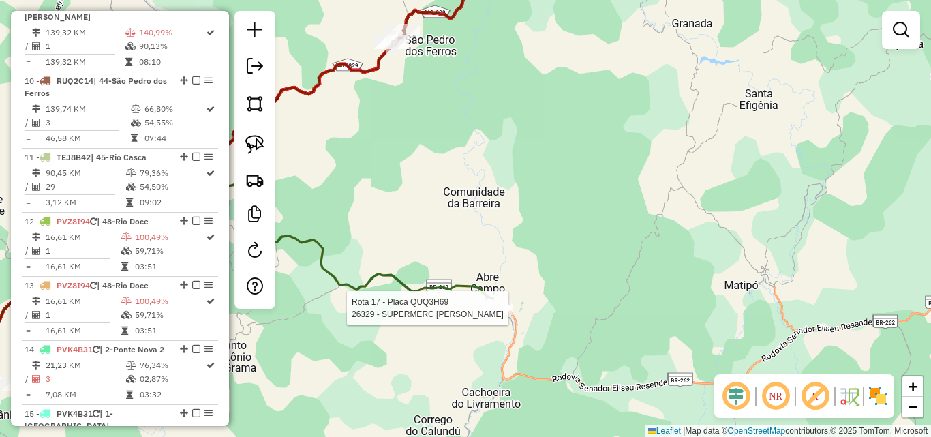
drag, startPoint x: 390, startPoint y: 356, endPoint x: 546, endPoint y: 263, distance: 182.0
click at [539, 269] on div "Rota 17 - Placa QUQ3H69 26329 - SUPERMERC FERNANDES Janela de atendimento Grade…" at bounding box center [465, 218] width 931 height 437
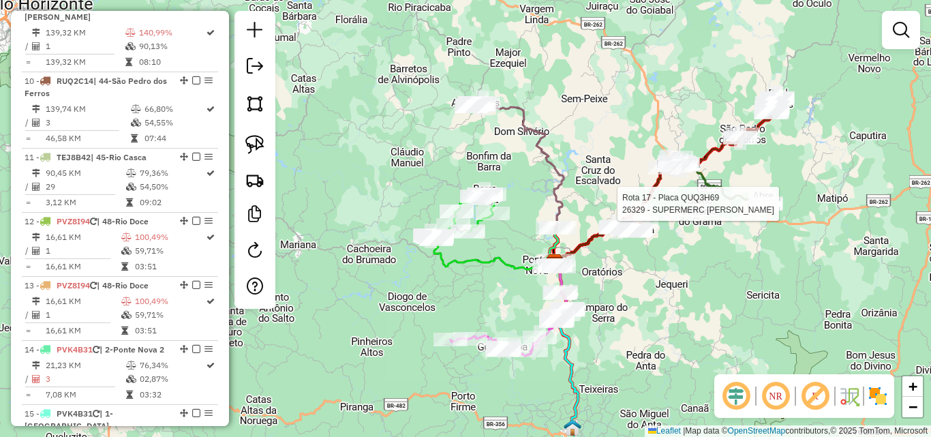
drag, startPoint x: 415, startPoint y: 330, endPoint x: 608, endPoint y: 286, distance: 198.7
click at [608, 286] on div "Rota 17 - Placa QUQ3H69 26329 - SUPERMERC FERNANDES Janela de atendimento Grade…" at bounding box center [465, 218] width 931 height 437
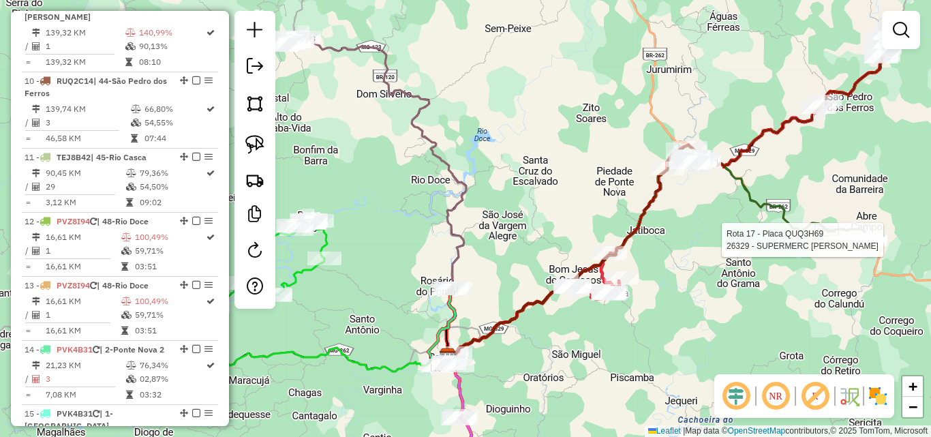
drag, startPoint x: 630, startPoint y: 202, endPoint x: 459, endPoint y: 265, distance: 182.3
click at [459, 265] on div "Rota 17 - Placa QUQ3H69 26329 - SUPERMERC FERNANDES Janela de atendimento Grade…" at bounding box center [465, 218] width 931 height 437
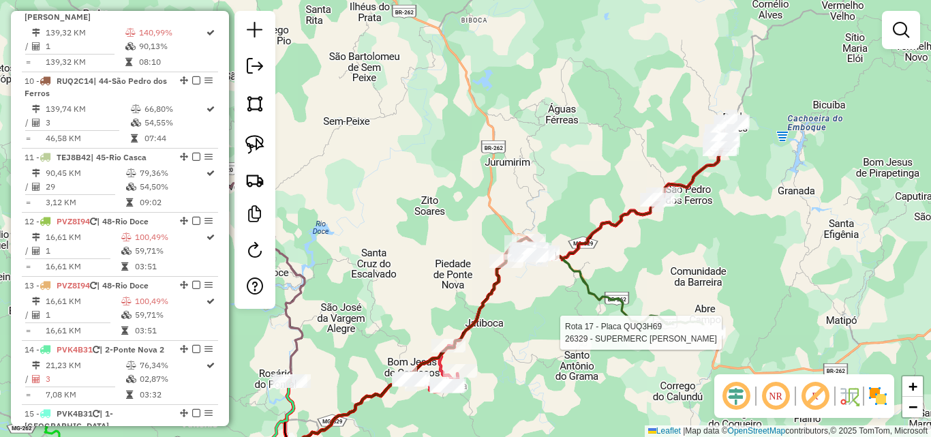
drag, startPoint x: 565, startPoint y: 290, endPoint x: 509, endPoint y: 327, distance: 67.0
click at [509, 327] on div "Rota 17 - Placa QUQ3H69 26329 - SUPERMERC FERNANDES Janela de atendimento Grade…" at bounding box center [465, 218] width 931 height 437
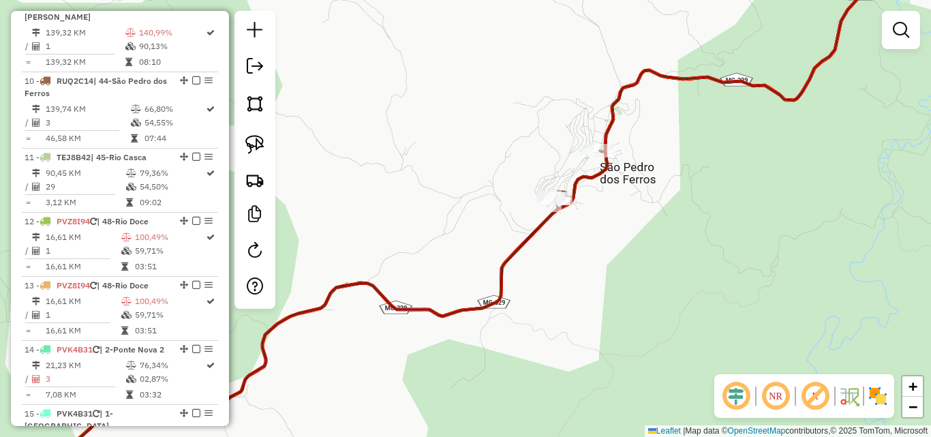
drag, startPoint x: 655, startPoint y: 220, endPoint x: 569, endPoint y: 290, distance: 111.9
click at [569, 290] on div "Rota 17 - Placa QUQ3H69 26329 - SUPERMERC FERNANDES Janela de atendimento Grade…" at bounding box center [465, 218] width 931 height 437
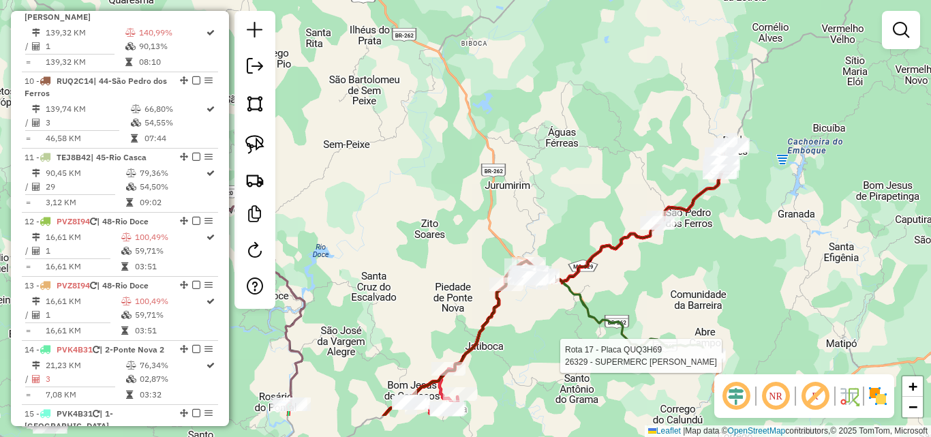
drag, startPoint x: 557, startPoint y: 328, endPoint x: 662, endPoint y: 237, distance: 139.2
click at [662, 237] on div "Rota 17 - Placa QUQ3H69 26329 - SUPERMERC FERNANDES Janela de atendimento Grade…" at bounding box center [465, 218] width 931 height 437
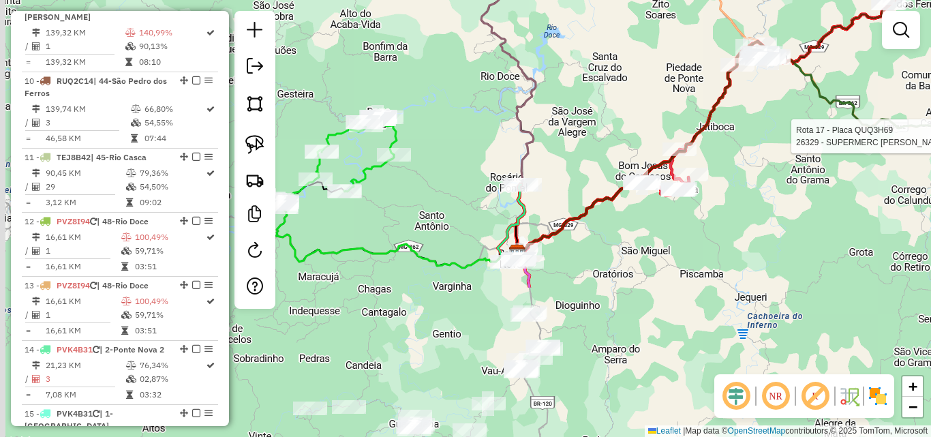
drag, startPoint x: 520, startPoint y: 402, endPoint x: 726, endPoint y: 204, distance: 285.5
click at [726, 204] on div "Rota 17 - Placa QUQ3H69 26329 - SUPERMERC FERNANDES Janela de atendimento Grade…" at bounding box center [465, 218] width 931 height 437
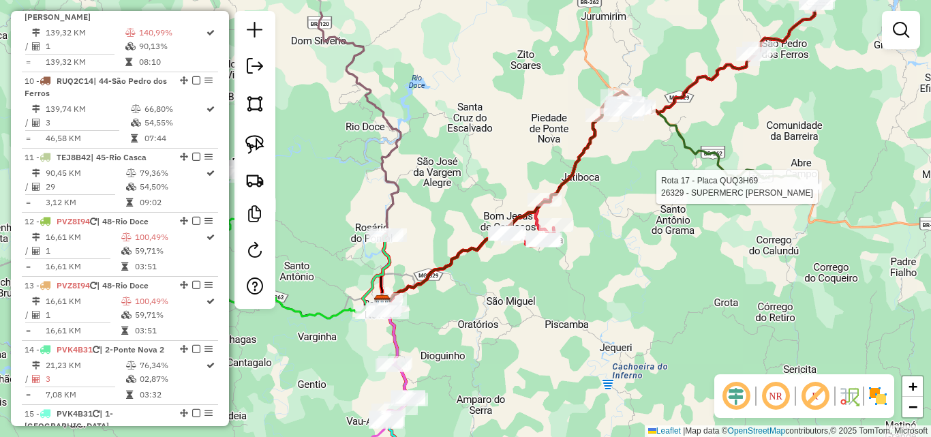
drag, startPoint x: 652, startPoint y: 314, endPoint x: 501, endPoint y: 371, distance: 161.0
click at [501, 371] on div "Rota 17 - Placa QUQ3H69 26329 - SUPERMERC FERNANDES Janela de atendimento Grade…" at bounding box center [465, 218] width 931 height 437
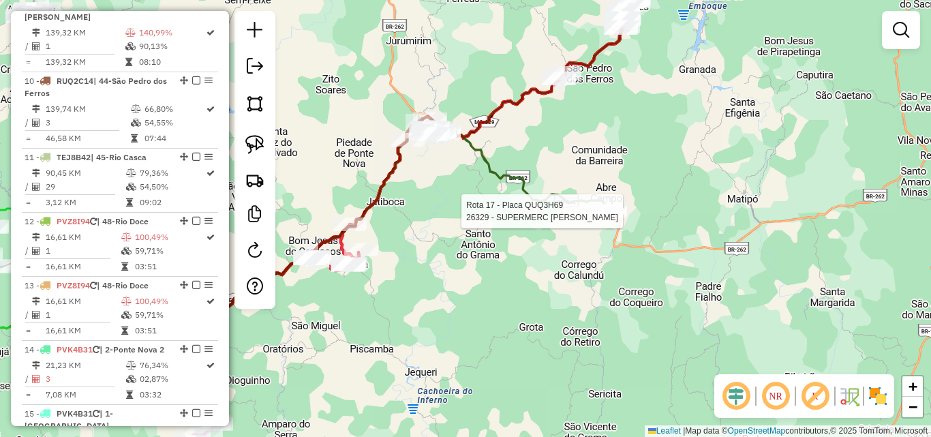
drag, startPoint x: 638, startPoint y: 339, endPoint x: 478, endPoint y: 362, distance: 161.9
click at [478, 362] on div "Rota 17 - Placa QUQ3H69 26329 - SUPERMERC FERNANDES Janela de atendimento Grade…" at bounding box center [465, 218] width 931 height 437
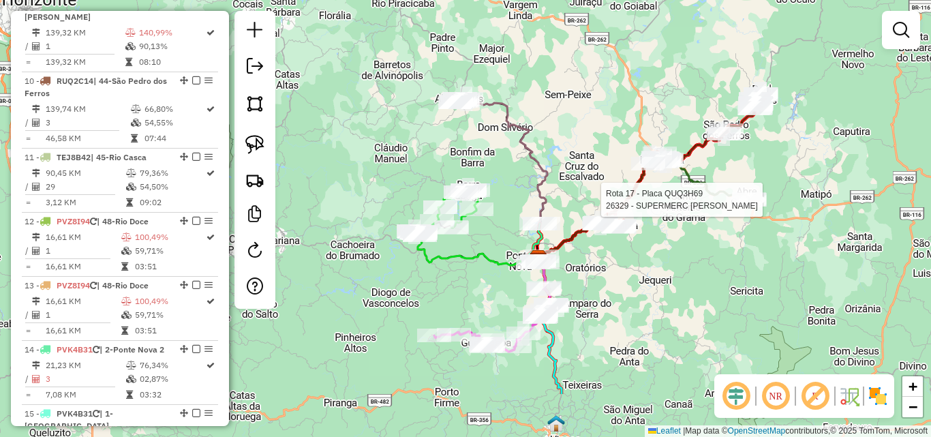
drag, startPoint x: 486, startPoint y: 346, endPoint x: 692, endPoint y: 260, distance: 223.4
click at [692, 260] on div "Rota 17 - Placa QUQ3H69 26329 - SUPERMERC FERNANDES Janela de atendimento Grade…" at bounding box center [465, 218] width 931 height 437
click at [419, 307] on div "Rota 17 - Placa QUQ3H69 26329 - SUPERMERC FERNANDES Rota 2 - Placa QOU0H62 2861…" at bounding box center [465, 218] width 931 height 437
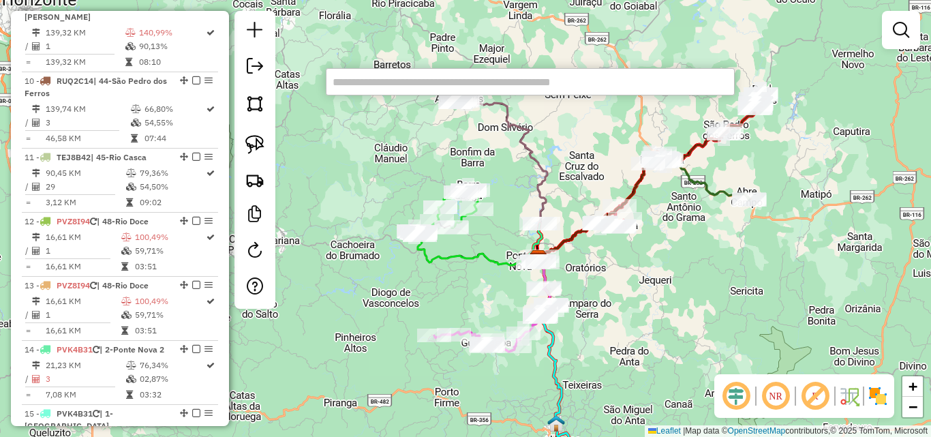
click at [382, 80] on input "text" at bounding box center [530, 81] width 409 height 27
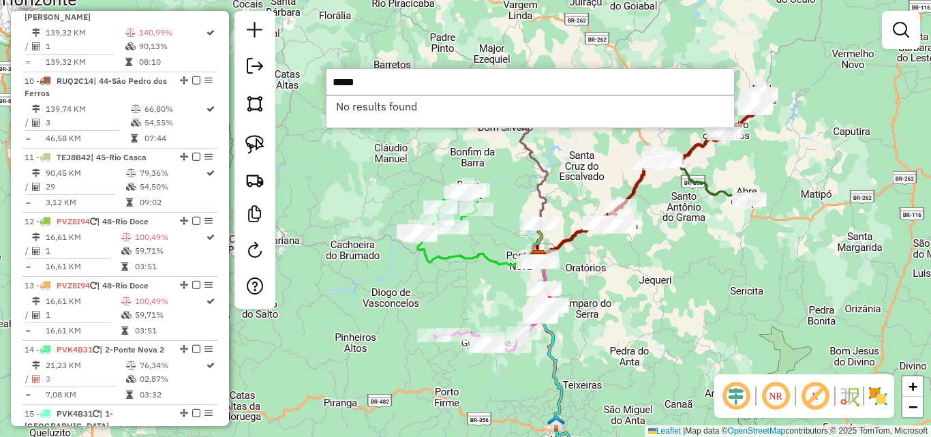
type input "*****"
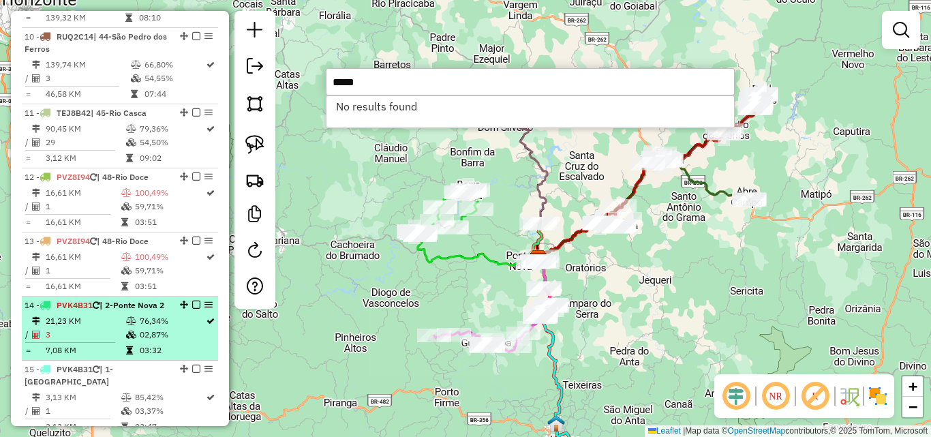
scroll to position [1181, 0]
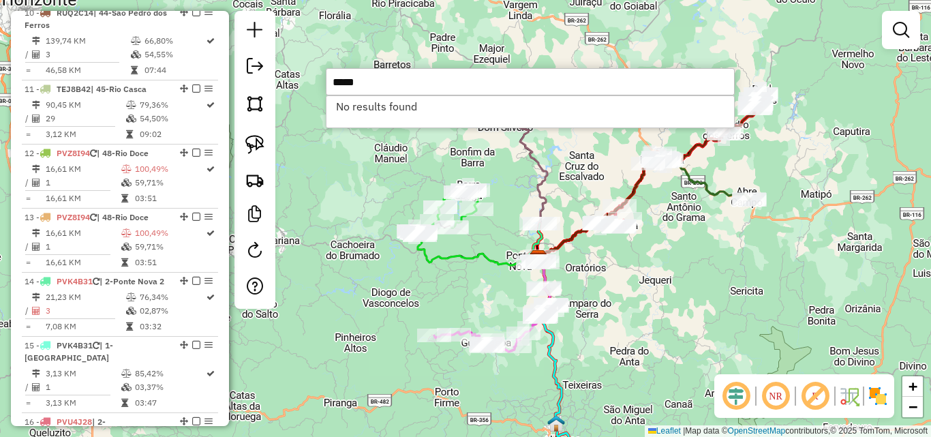
click at [378, 261] on div "Janela de atendimento Grade de atendimento Capacidade Transportadoras Veículos …" at bounding box center [465, 218] width 931 height 437
